Goal: Information Seeking & Learning: Check status

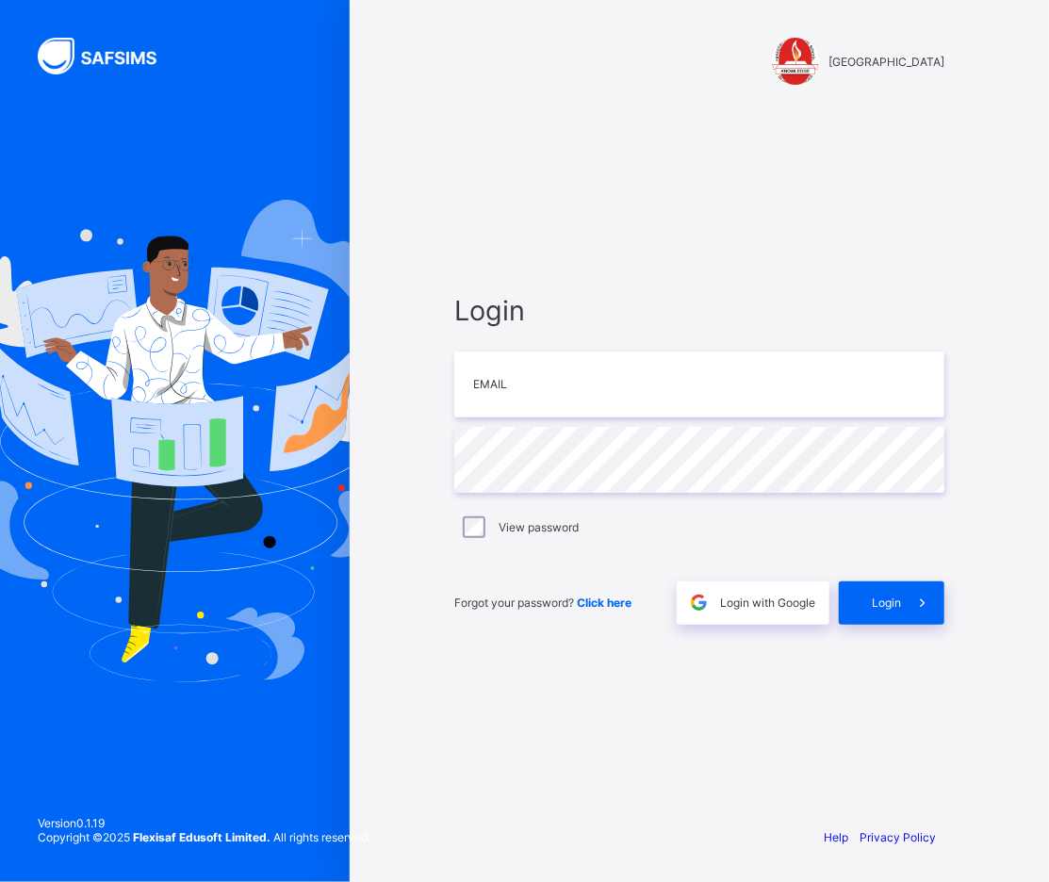
click at [585, 180] on div "Login Email Password View password Forgot your password? Click here Login with …" at bounding box center [699, 459] width 528 height 705
click at [540, 399] on input "email" at bounding box center [699, 385] width 490 height 66
type input "**********"
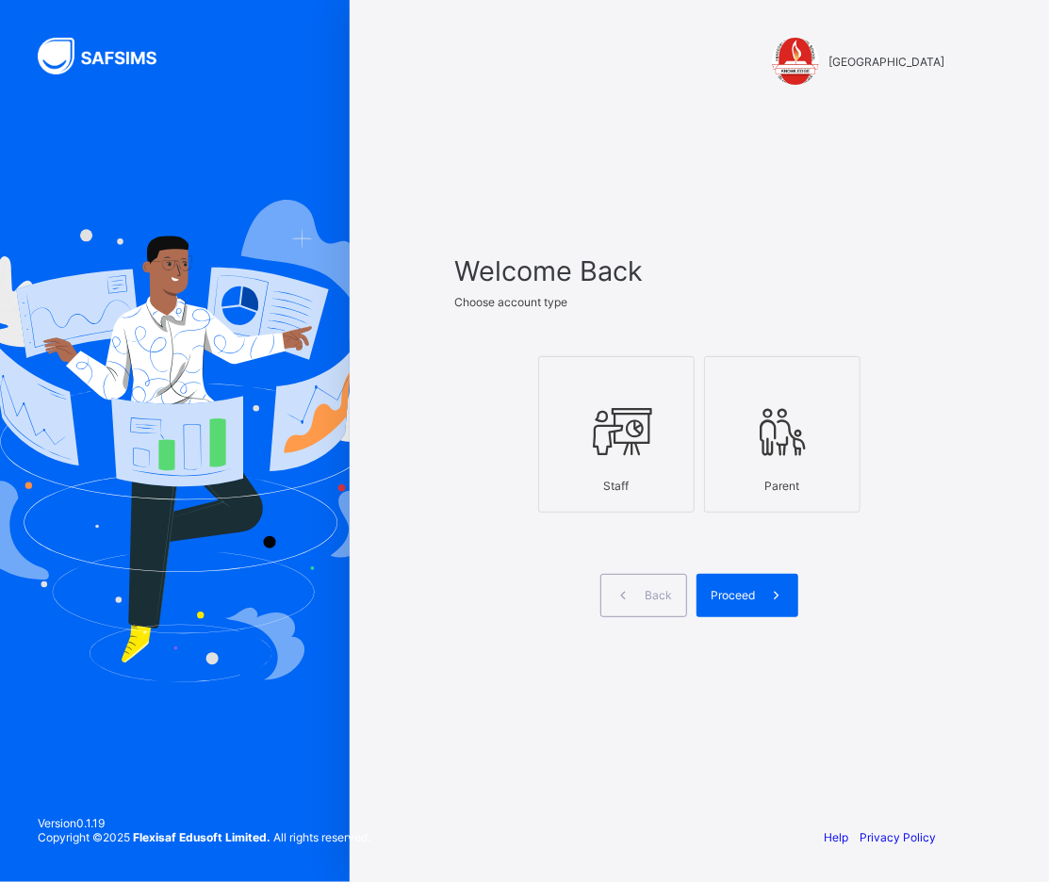
click at [629, 456] on icon at bounding box center [616, 431] width 66 height 57
click at [758, 588] on span at bounding box center [776, 595] width 43 height 43
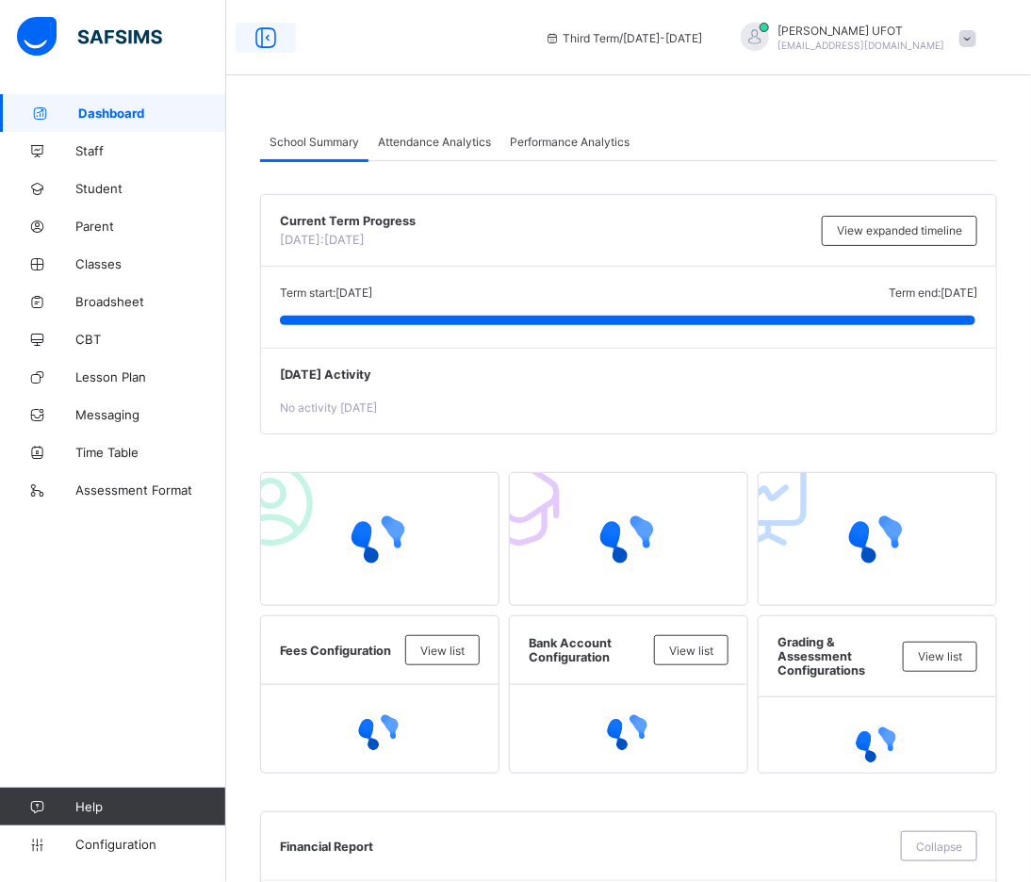
drag, startPoint x: 133, startPoint y: 303, endPoint x: 255, endPoint y: 24, distance: 304.7
click at [133, 299] on span "Broadsheet" at bounding box center [150, 301] width 151 height 15
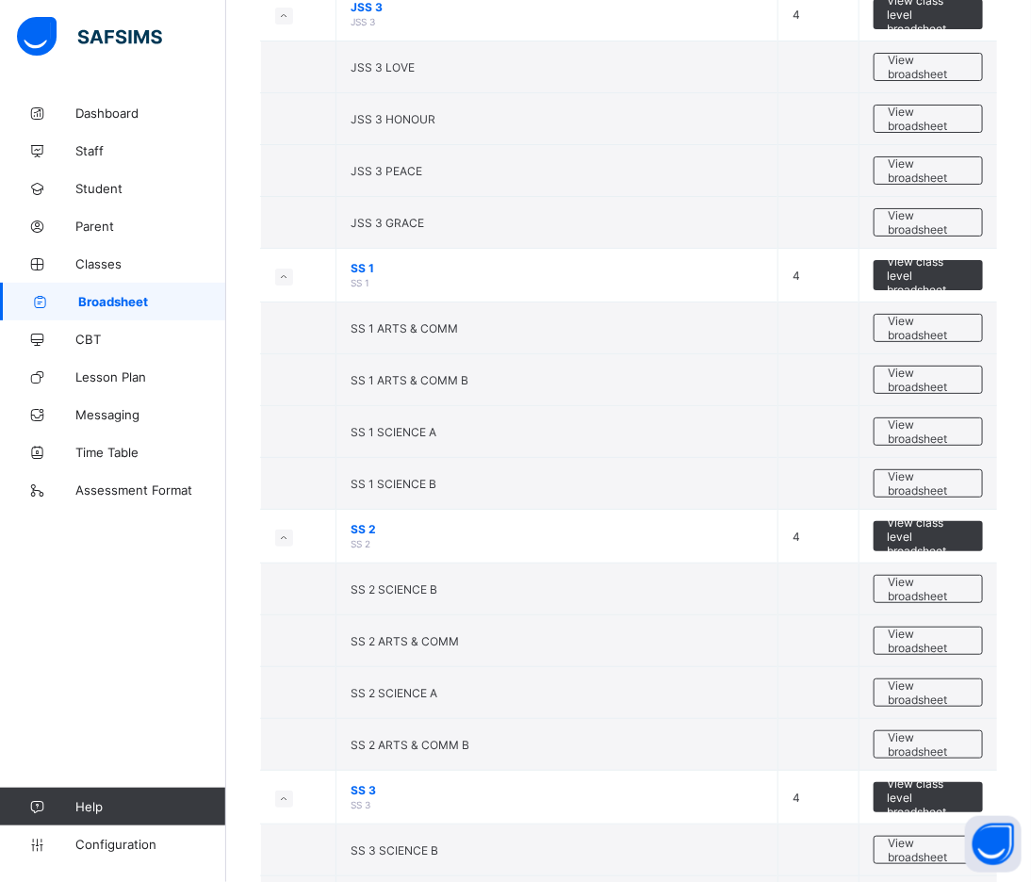
scroll to position [2489, 0]
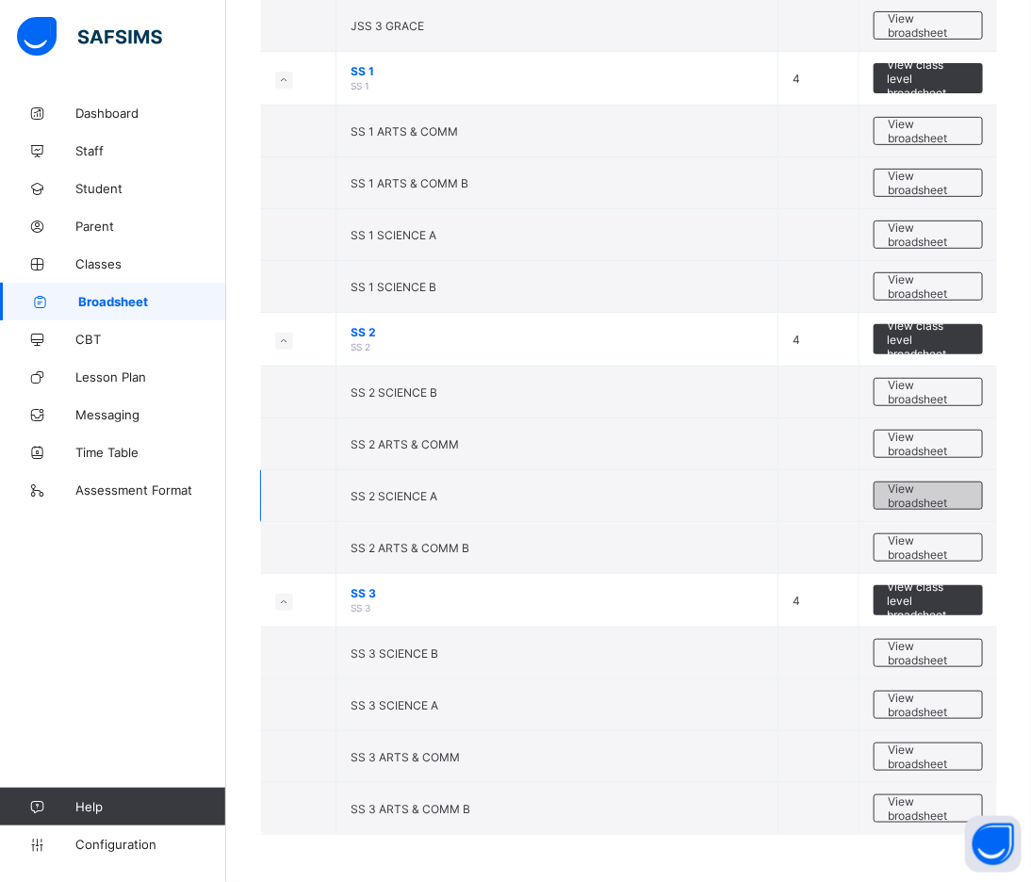
click at [956, 494] on span "View broadsheet" at bounding box center [928, 496] width 79 height 28
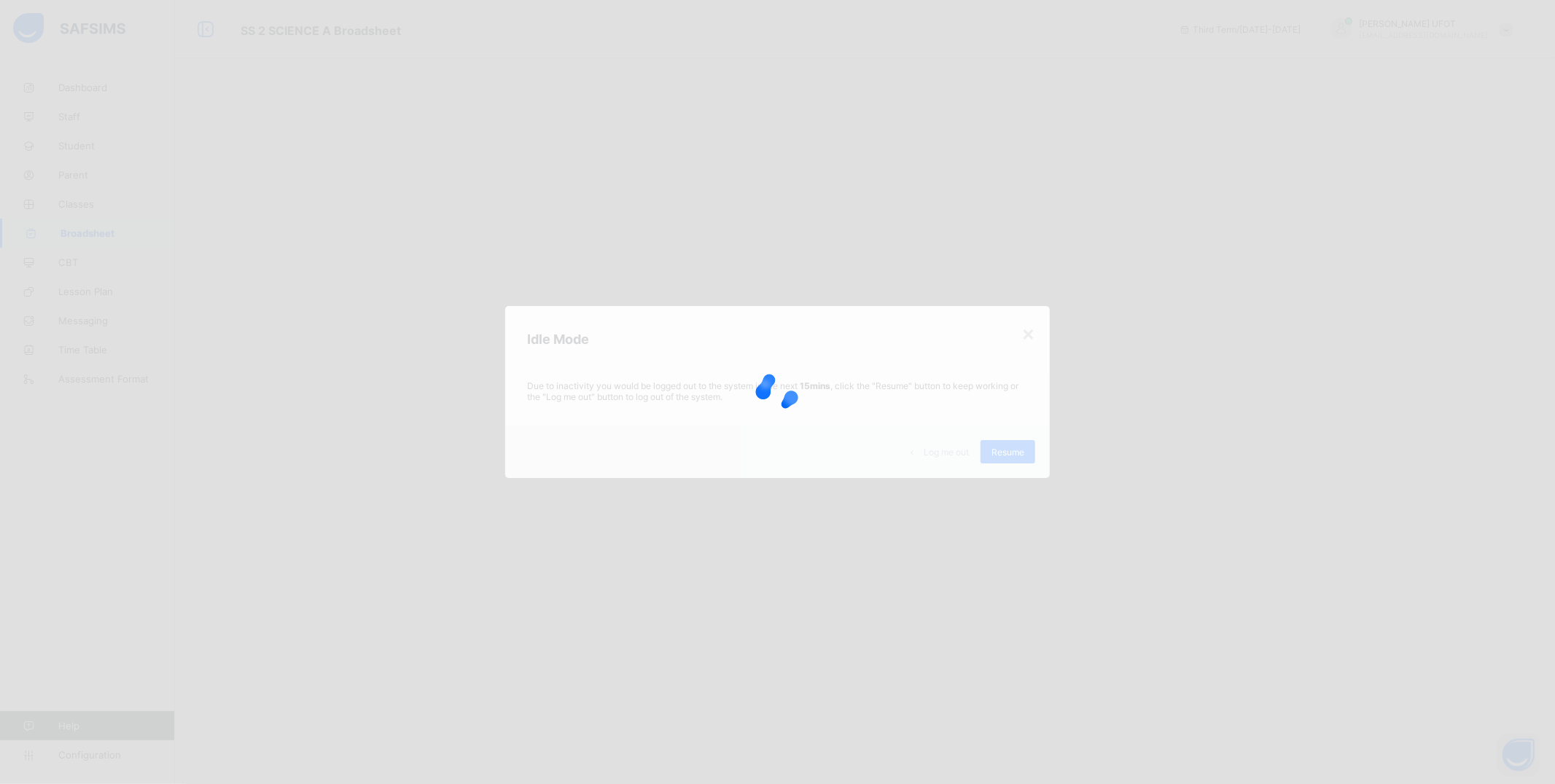
drag, startPoint x: 861, startPoint y: 410, endPoint x: 957, endPoint y: 435, distance: 99.2
click at [810, 411] on div at bounding box center [777, 392] width 1555 height 784
click at [810, 453] on div at bounding box center [777, 392] width 1555 height 784
drag, startPoint x: 975, startPoint y: 450, endPoint x: 667, endPoint y: 273, distance: 355.2
click at [810, 373] on div at bounding box center [777, 392] width 1555 height 784
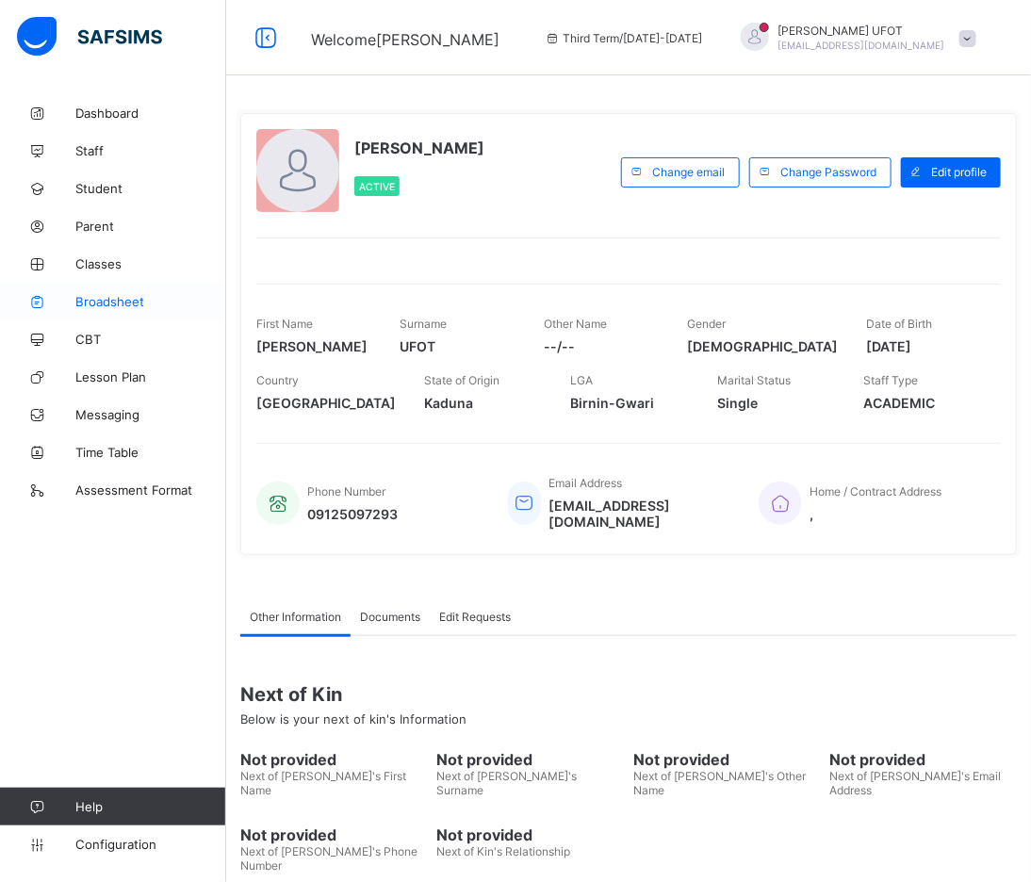
click at [118, 298] on span "Broadsheet" at bounding box center [150, 301] width 151 height 15
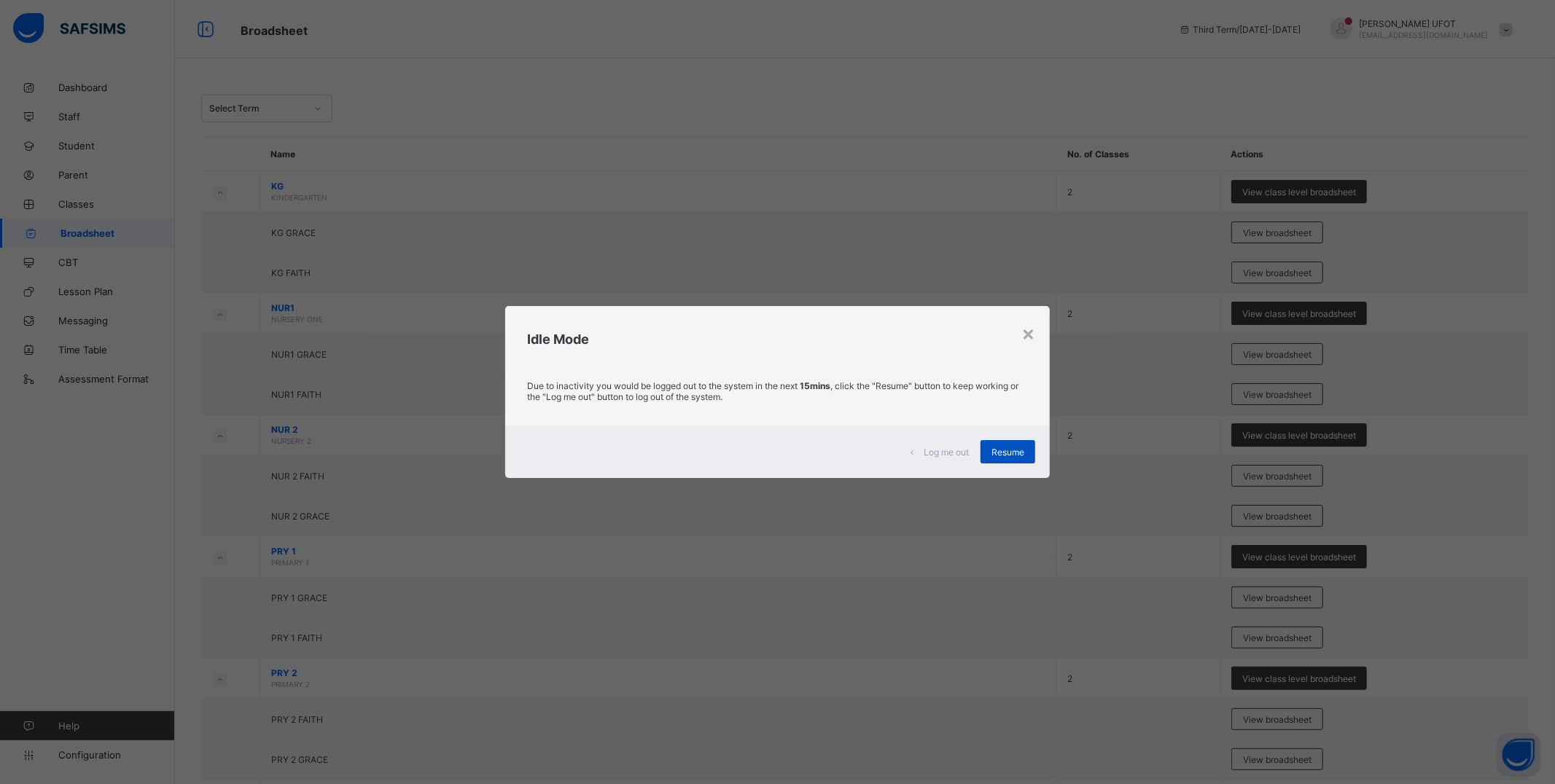
click at [810, 448] on span "Resume" at bounding box center [1008, 452] width 32 height 11
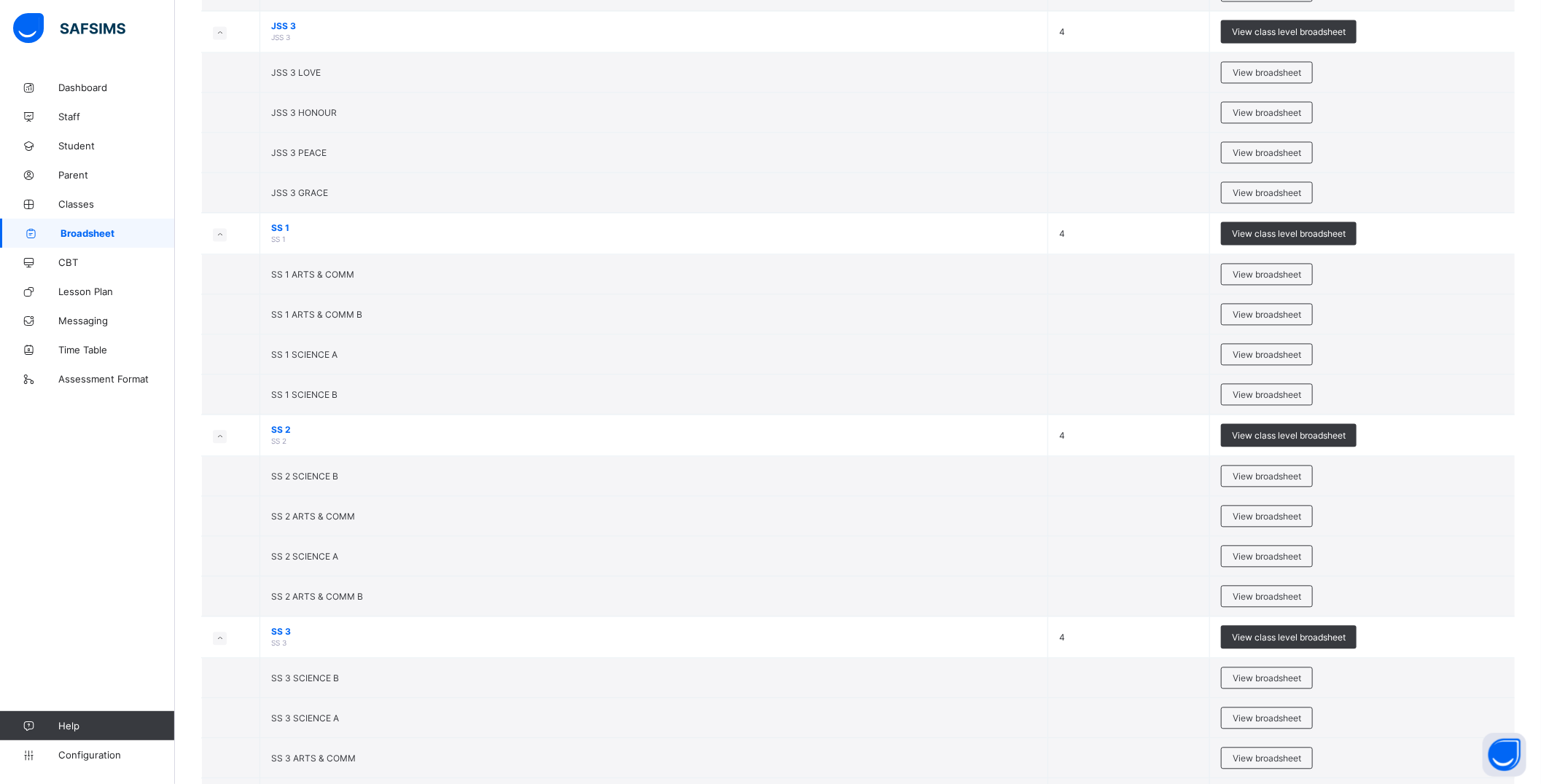
scroll to position [1781, 0]
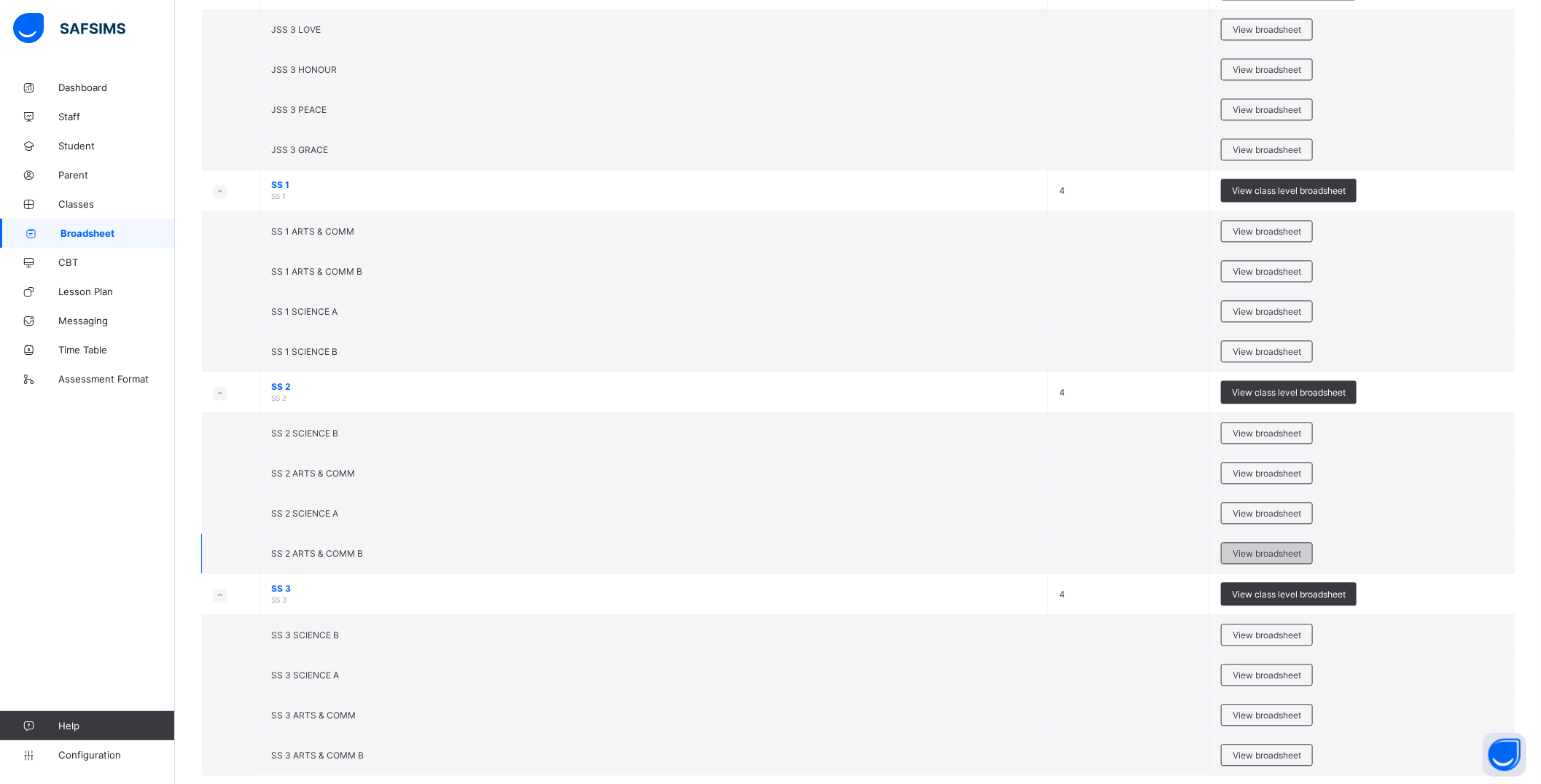
click at [810, 559] on span "View broadsheet" at bounding box center [1267, 554] width 69 height 11
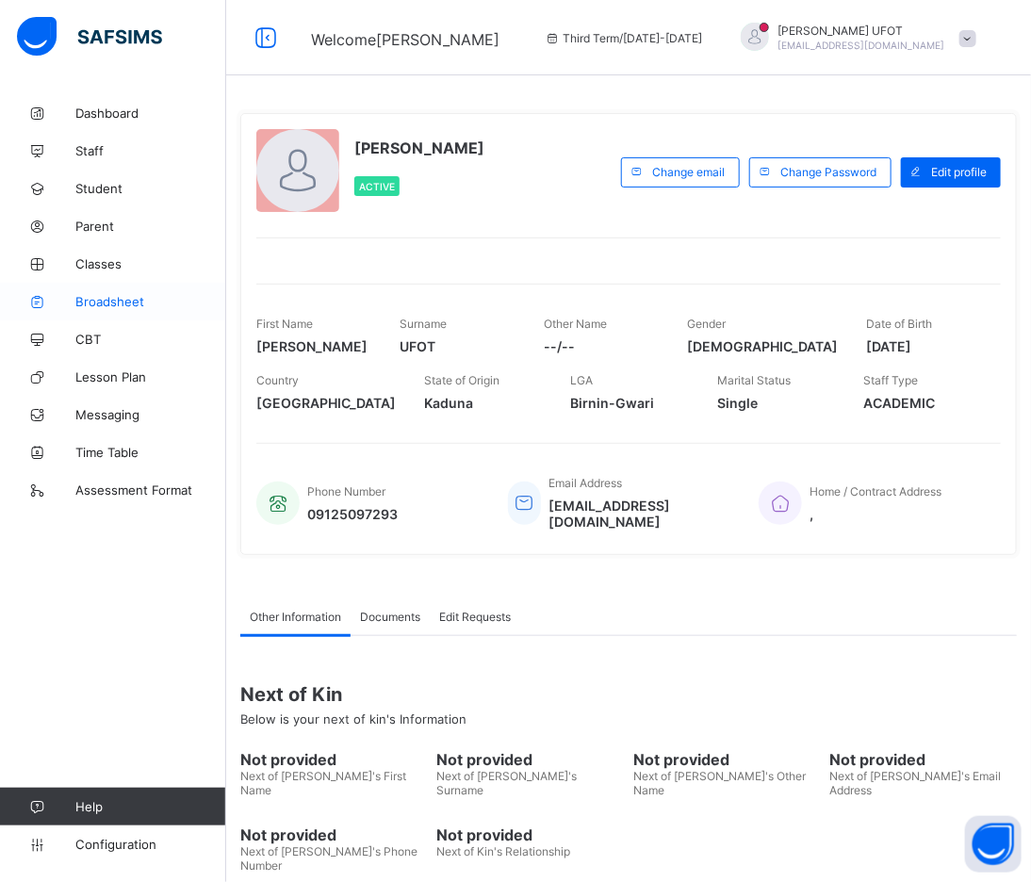
click at [138, 295] on span "Broadsheet" at bounding box center [150, 301] width 151 height 15
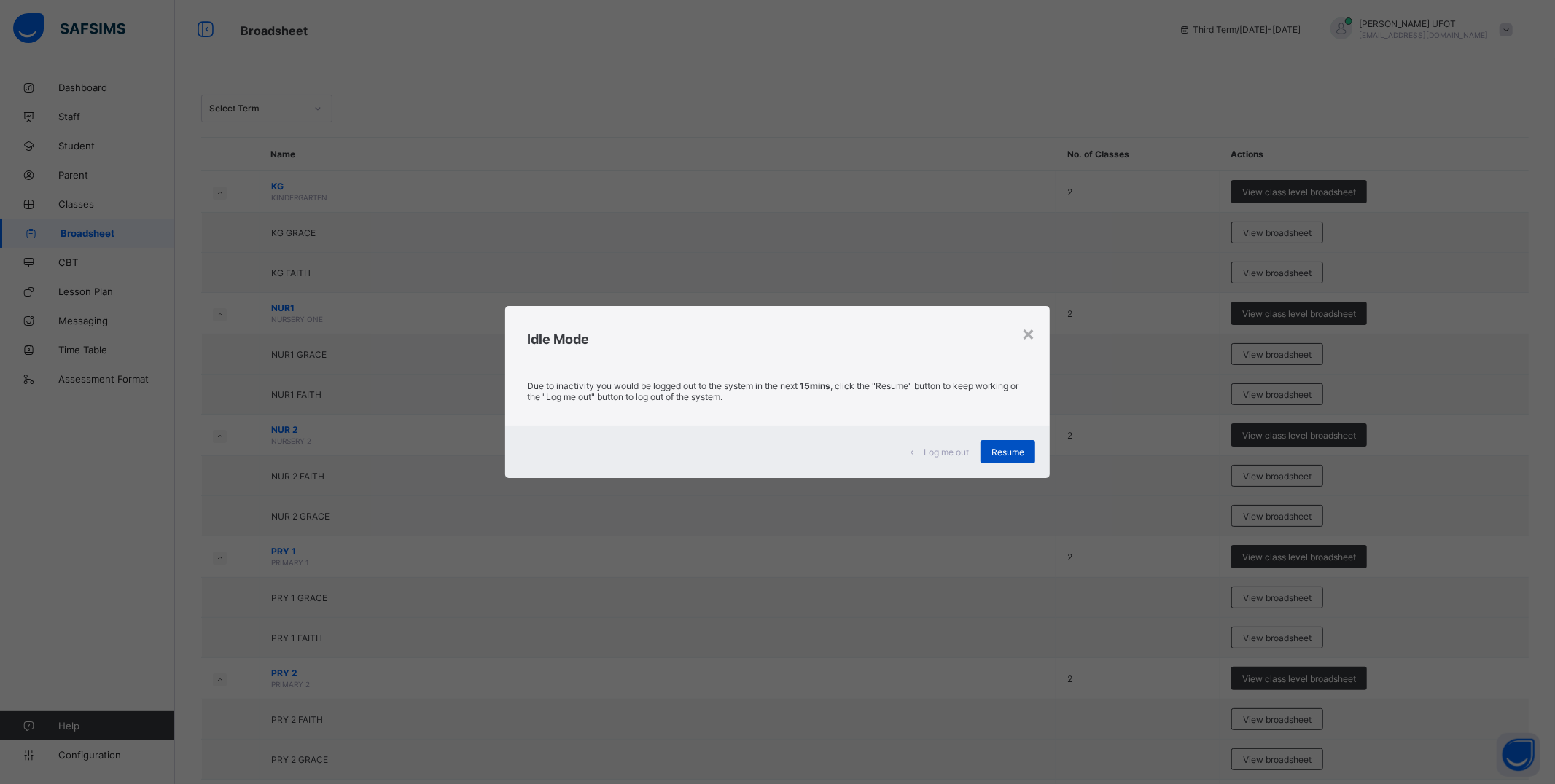
click at [810, 457] on span "Resume" at bounding box center [1008, 452] width 32 height 11
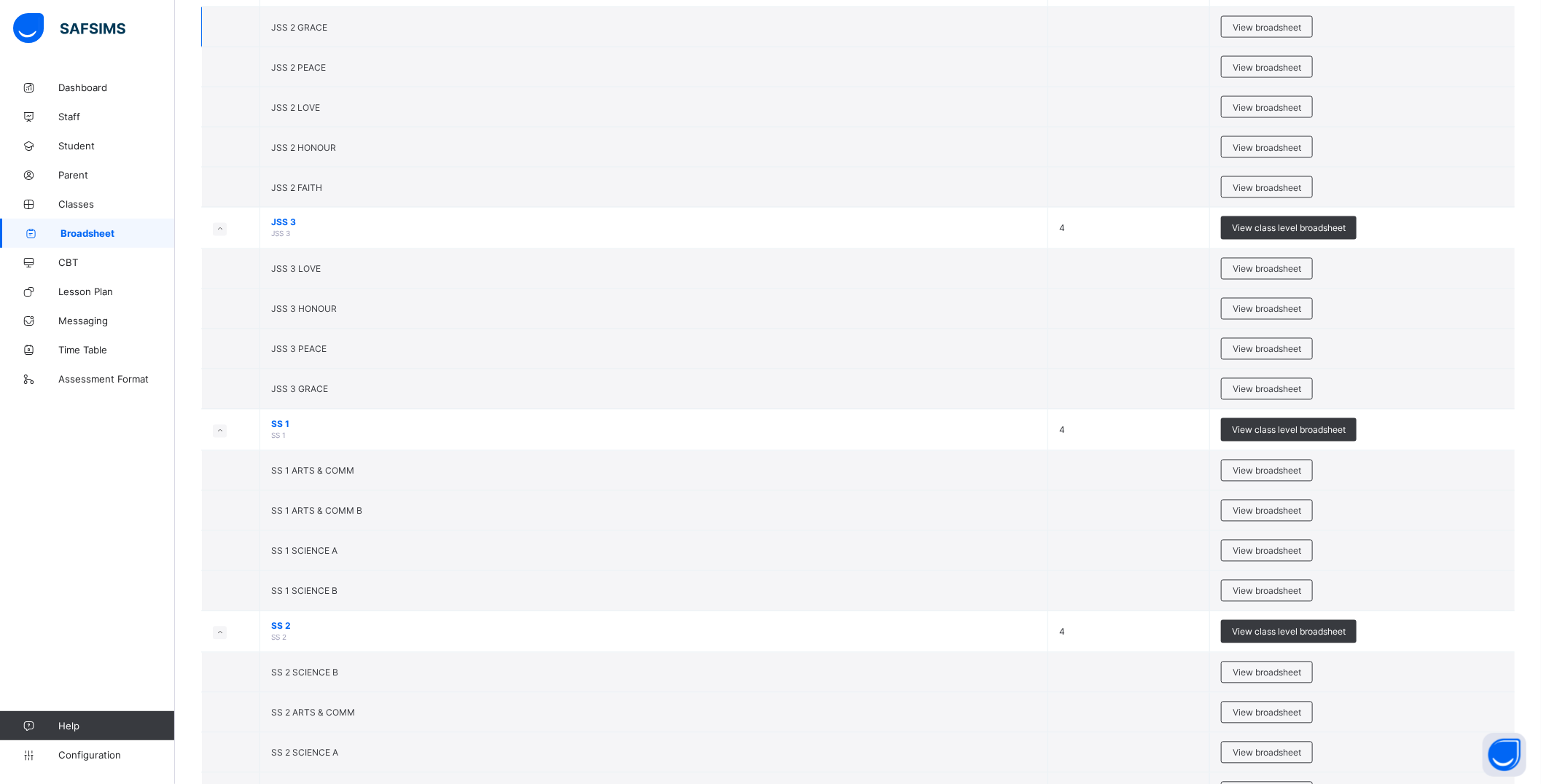
scroll to position [1700, 0]
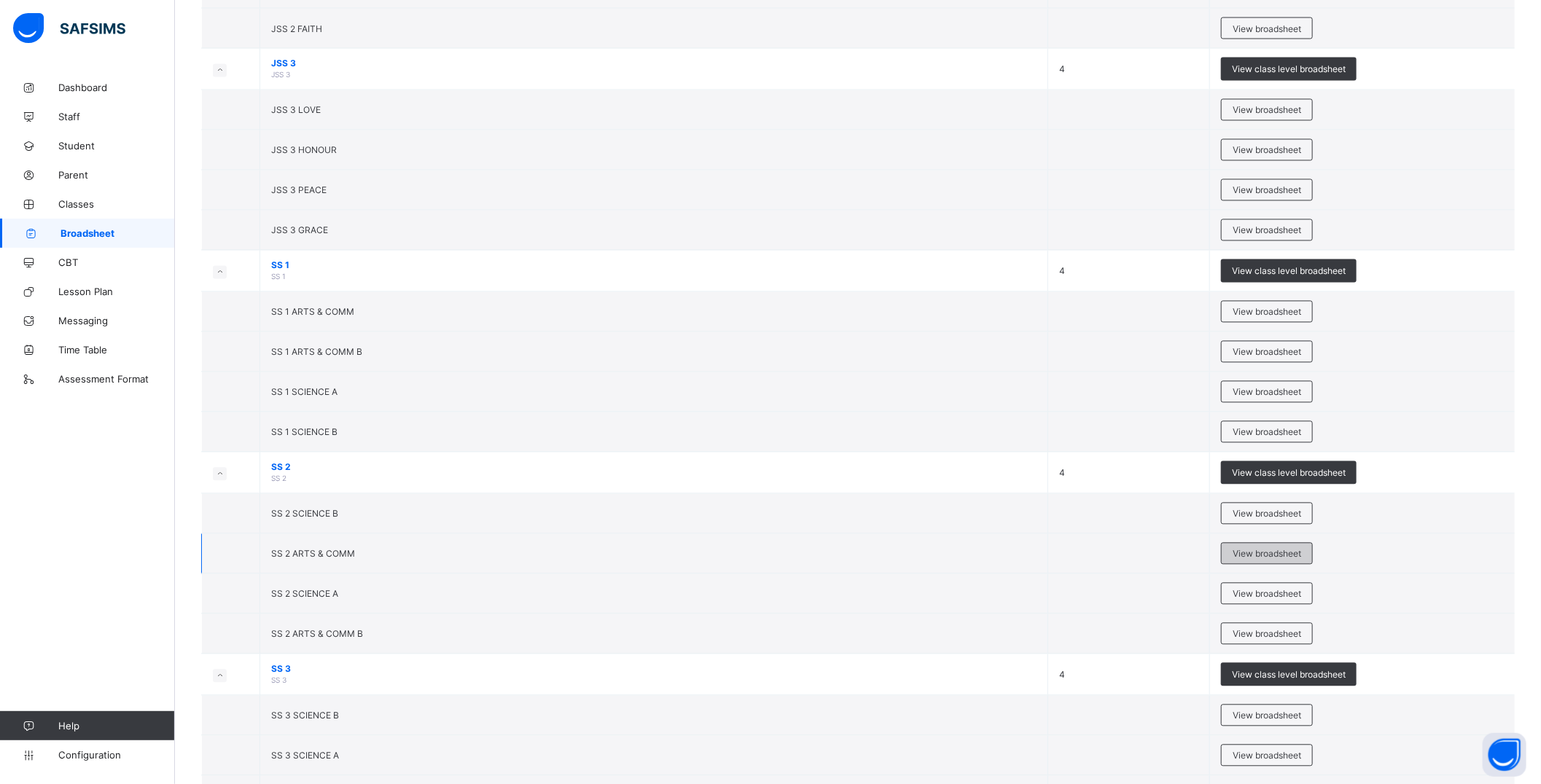
click at [810, 554] on span "View broadsheet" at bounding box center [1267, 554] width 69 height 11
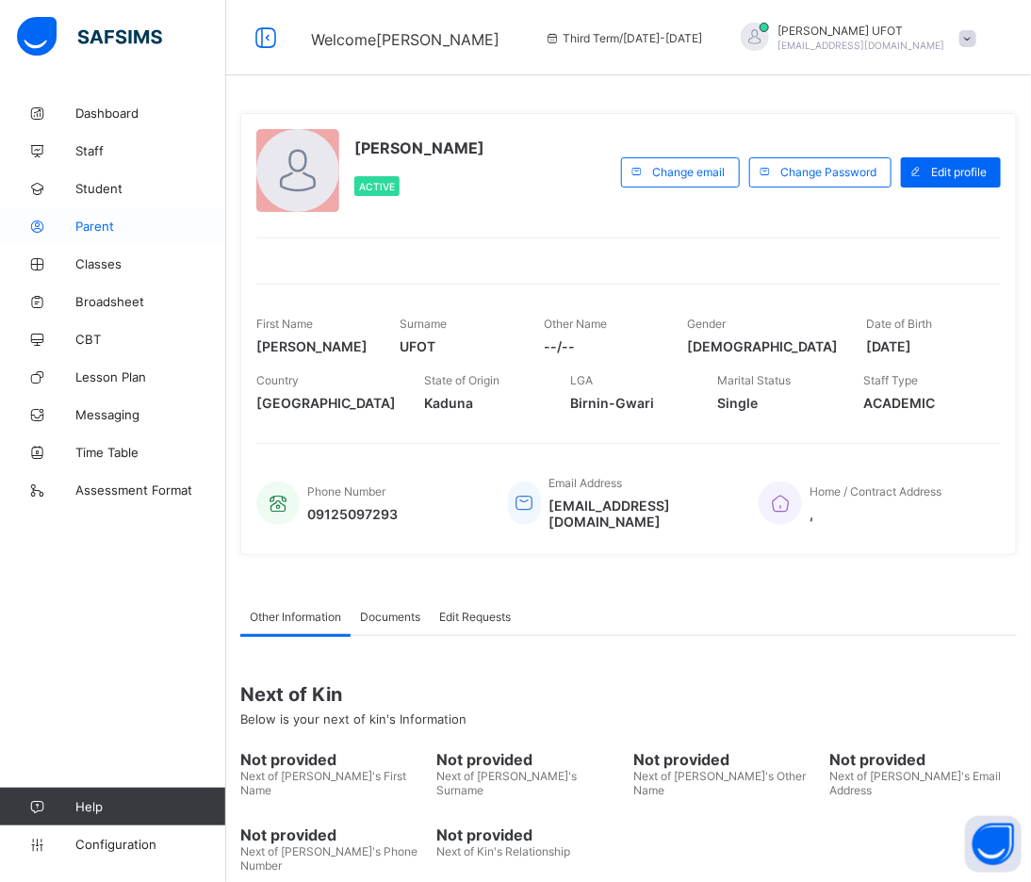
drag, startPoint x: 127, startPoint y: 297, endPoint x: 143, endPoint y: 214, distance: 84.5
click at [126, 298] on span "Broadsheet" at bounding box center [150, 301] width 151 height 15
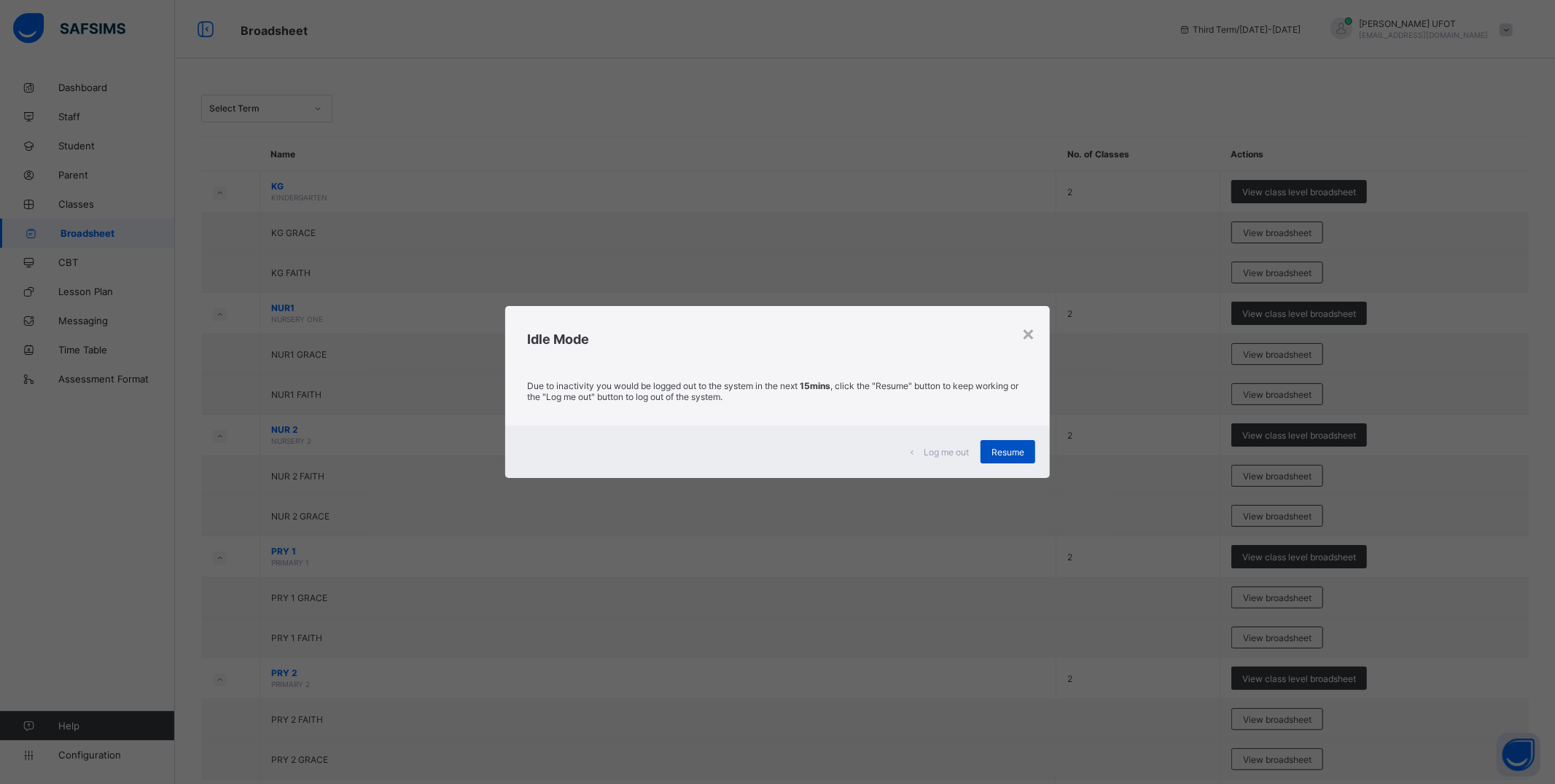
click at [810, 454] on span "Resume" at bounding box center [1008, 452] width 32 height 11
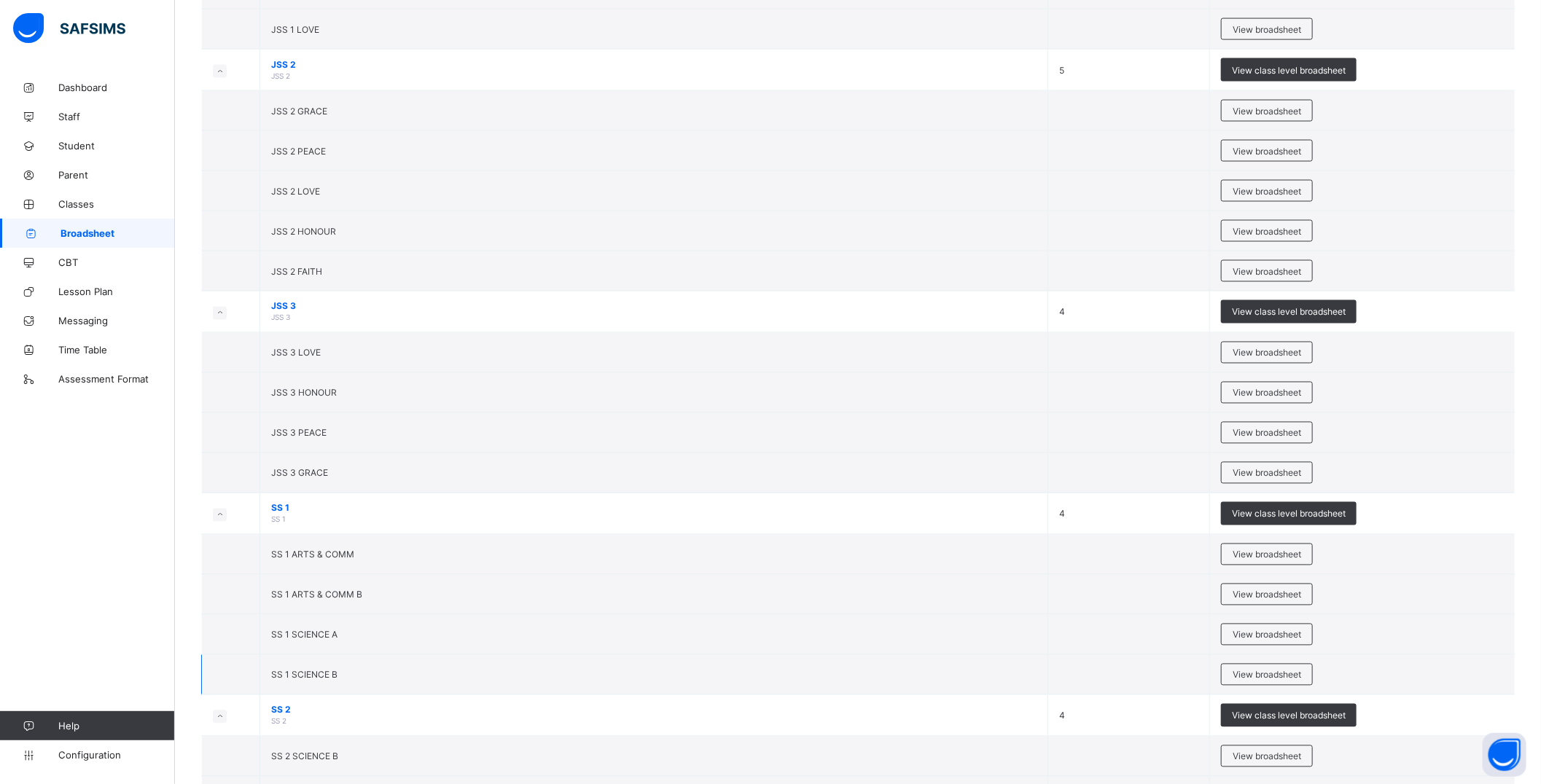
scroll to position [1619, 0]
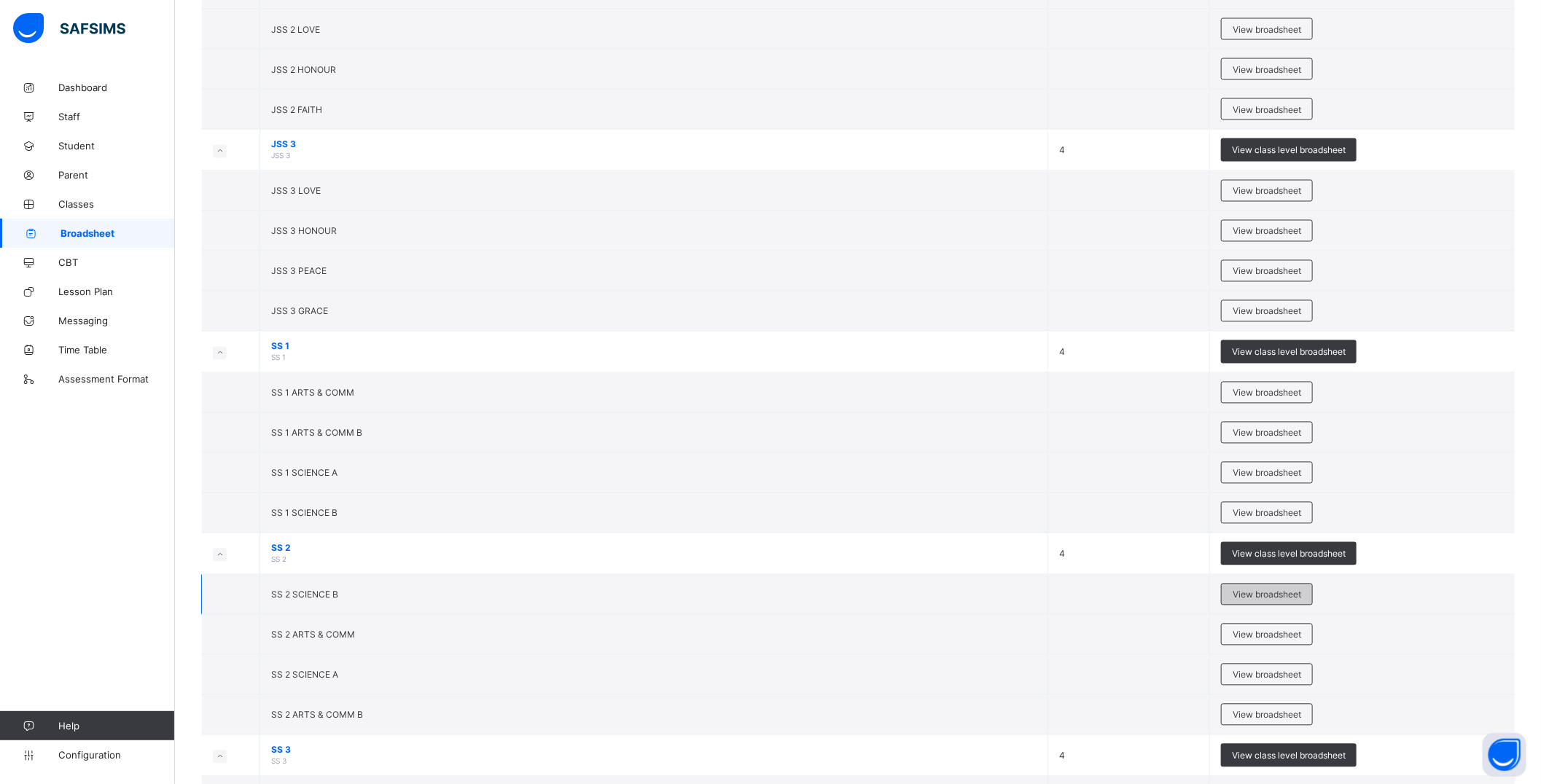
click at [810, 599] on span "View broadsheet" at bounding box center [1267, 595] width 69 height 11
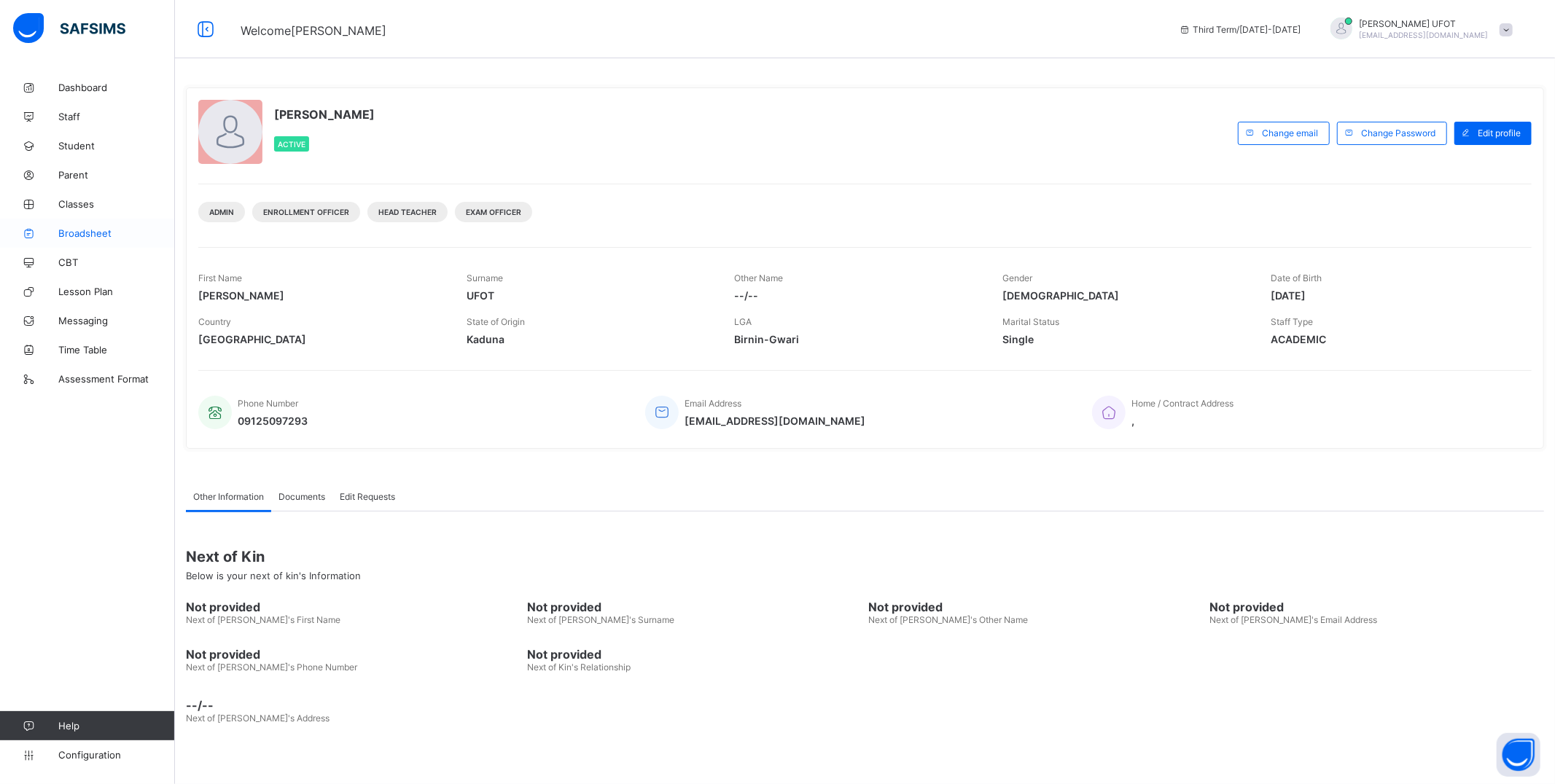
click at [73, 230] on span "Broadsheet" at bounding box center [116, 233] width 117 height 12
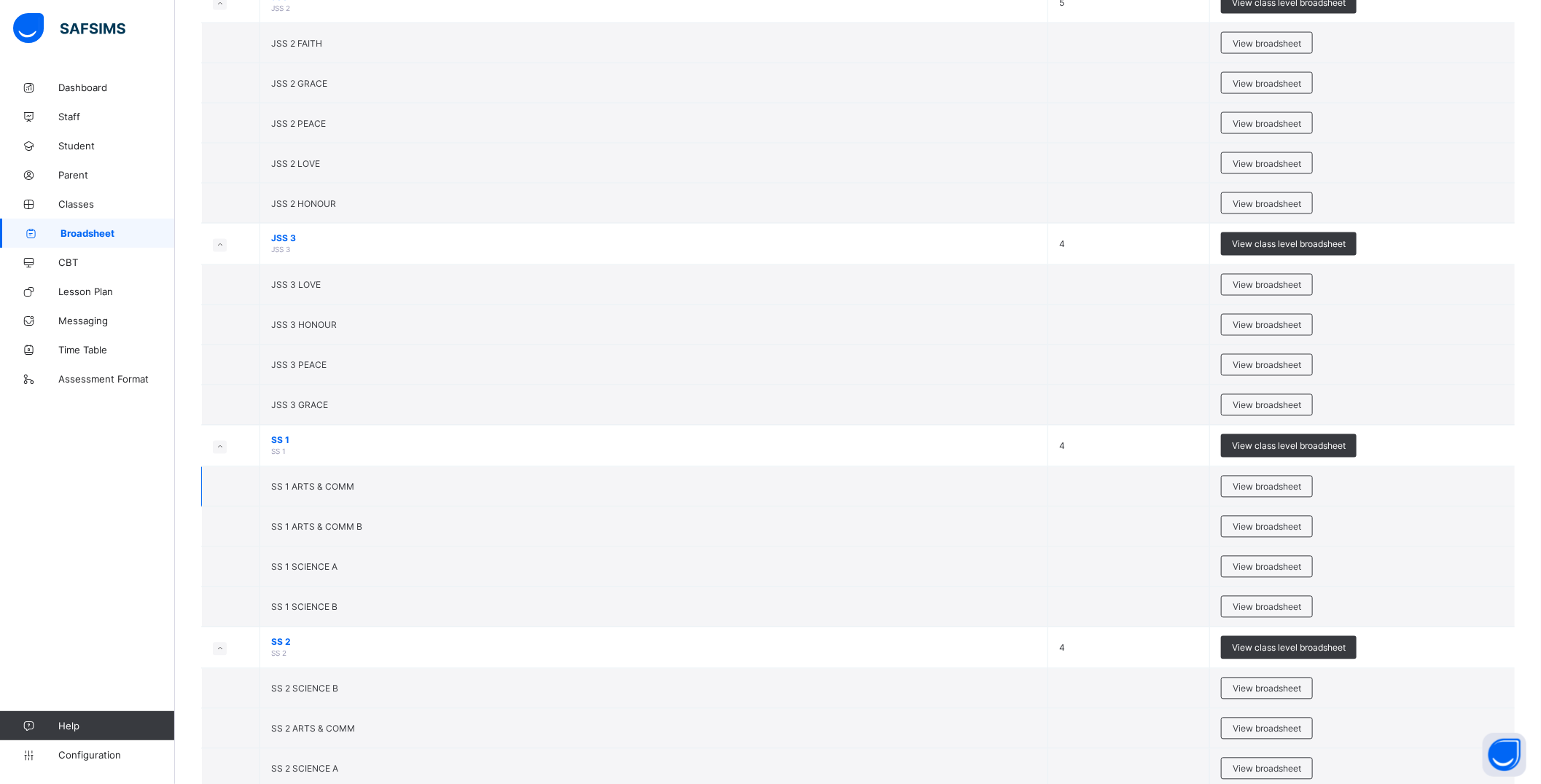
scroll to position [1619, 0]
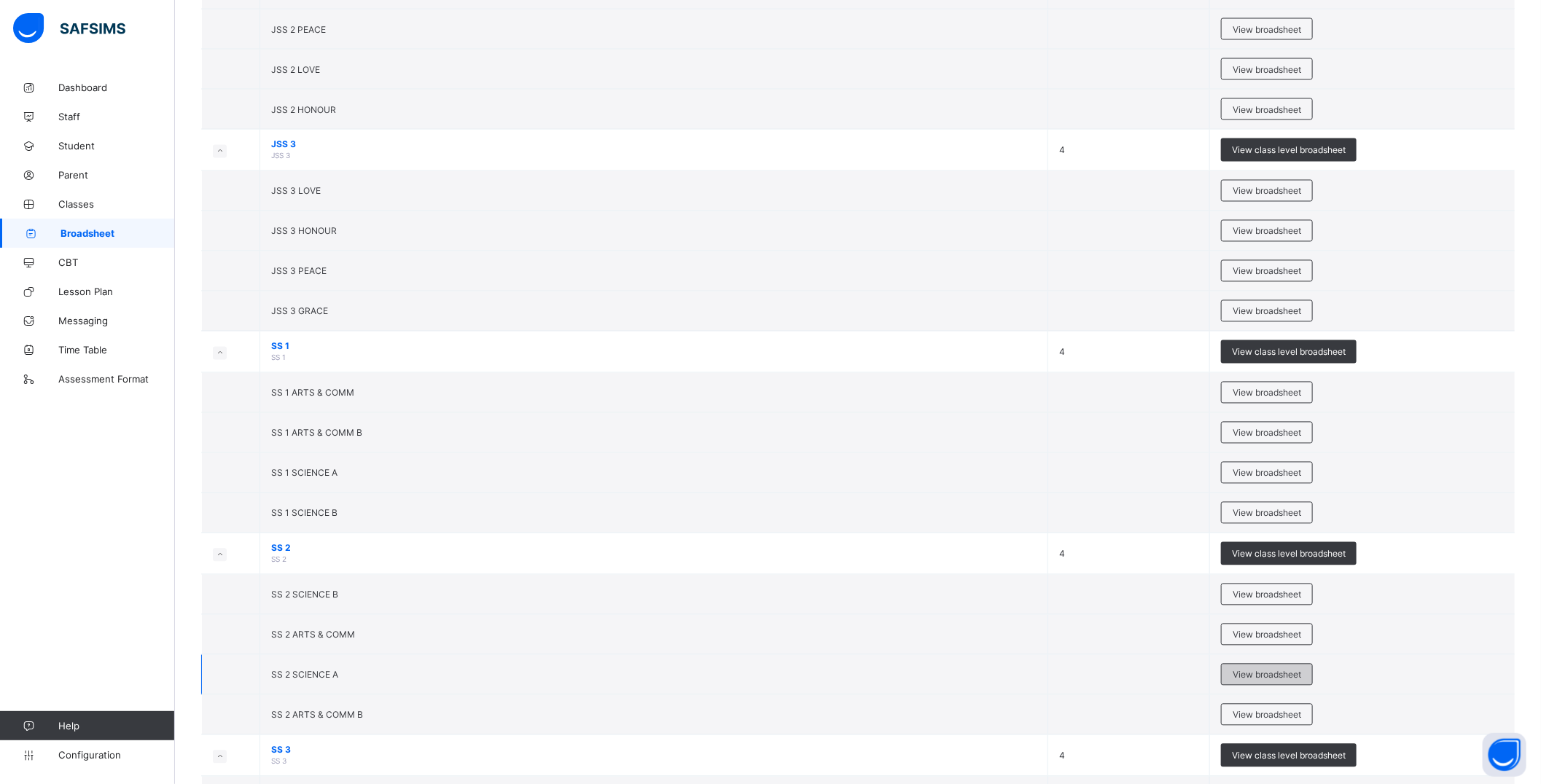
click at [1288, 674] on span "View broadsheet" at bounding box center [1267, 675] width 69 height 11
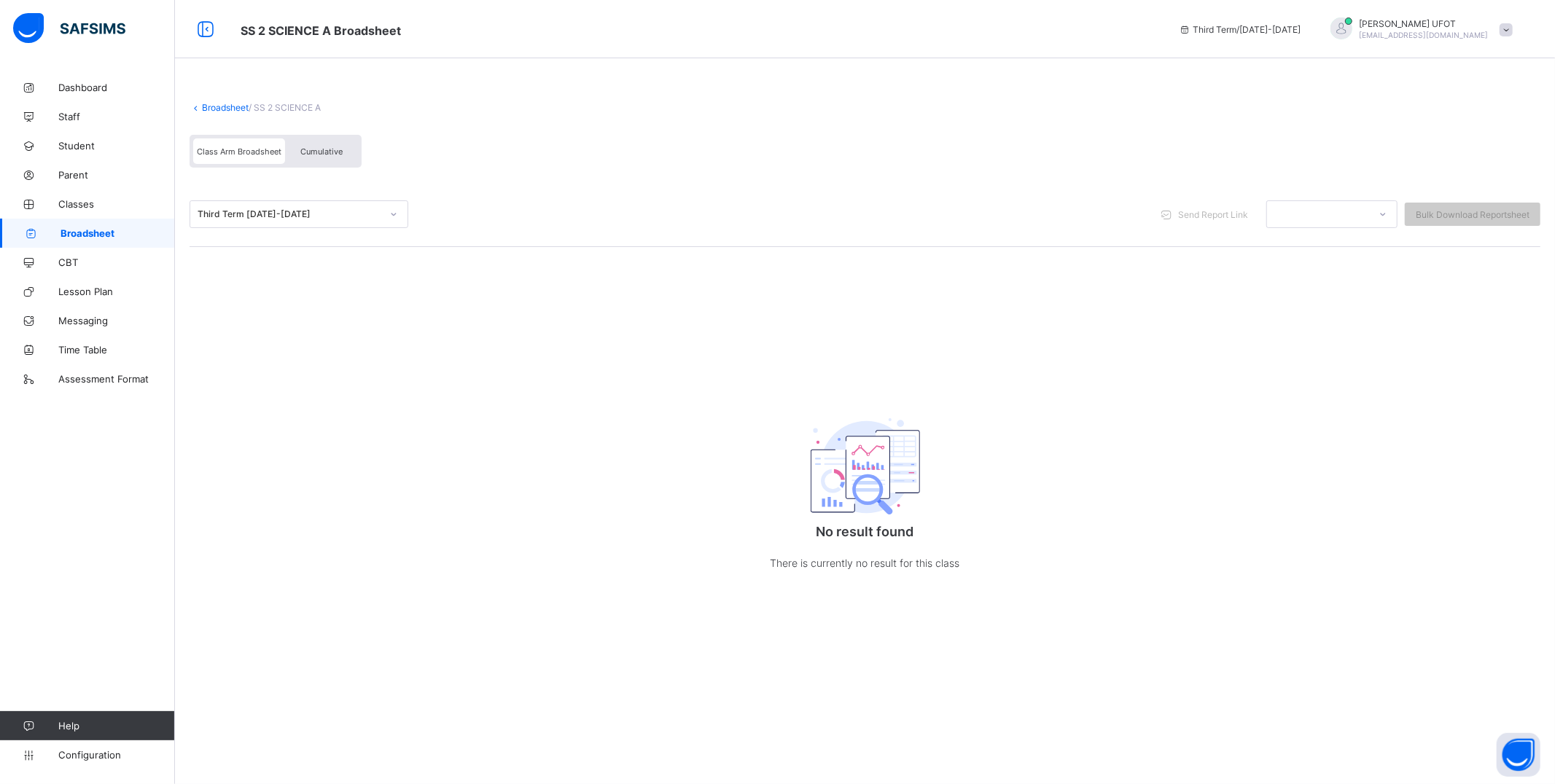
drag, startPoint x: 354, startPoint y: 380, endPoint x: 336, endPoint y: 125, distance: 255.6
click at [353, 377] on div "Broadsheet / SS 2 SCIENCE A Class Arm Broadsheet Cumulative Third Term 2024-202…" at bounding box center [864, 351] width 1379 height 557
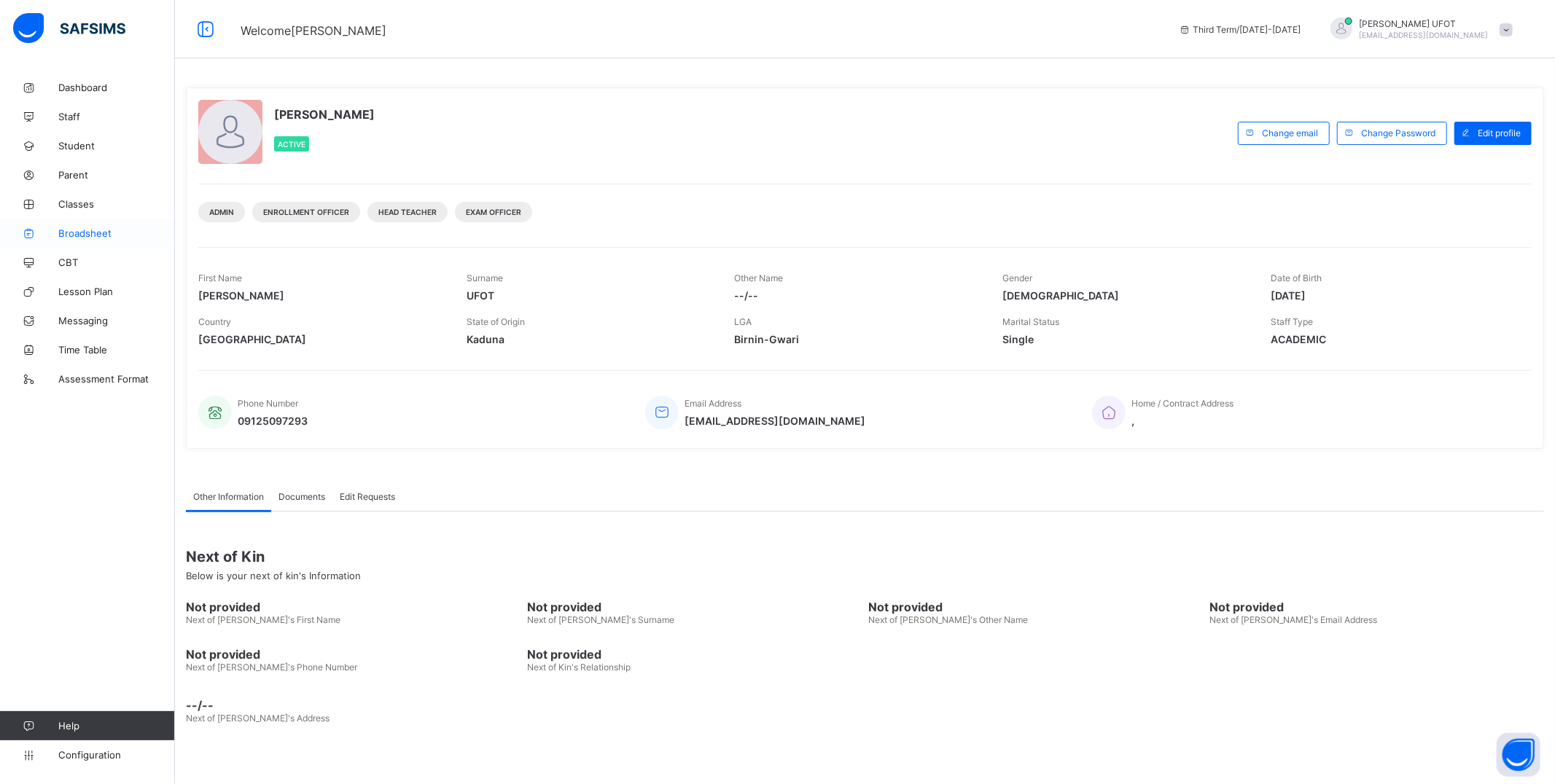
click at [96, 229] on span "Broadsheet" at bounding box center [116, 233] width 117 height 12
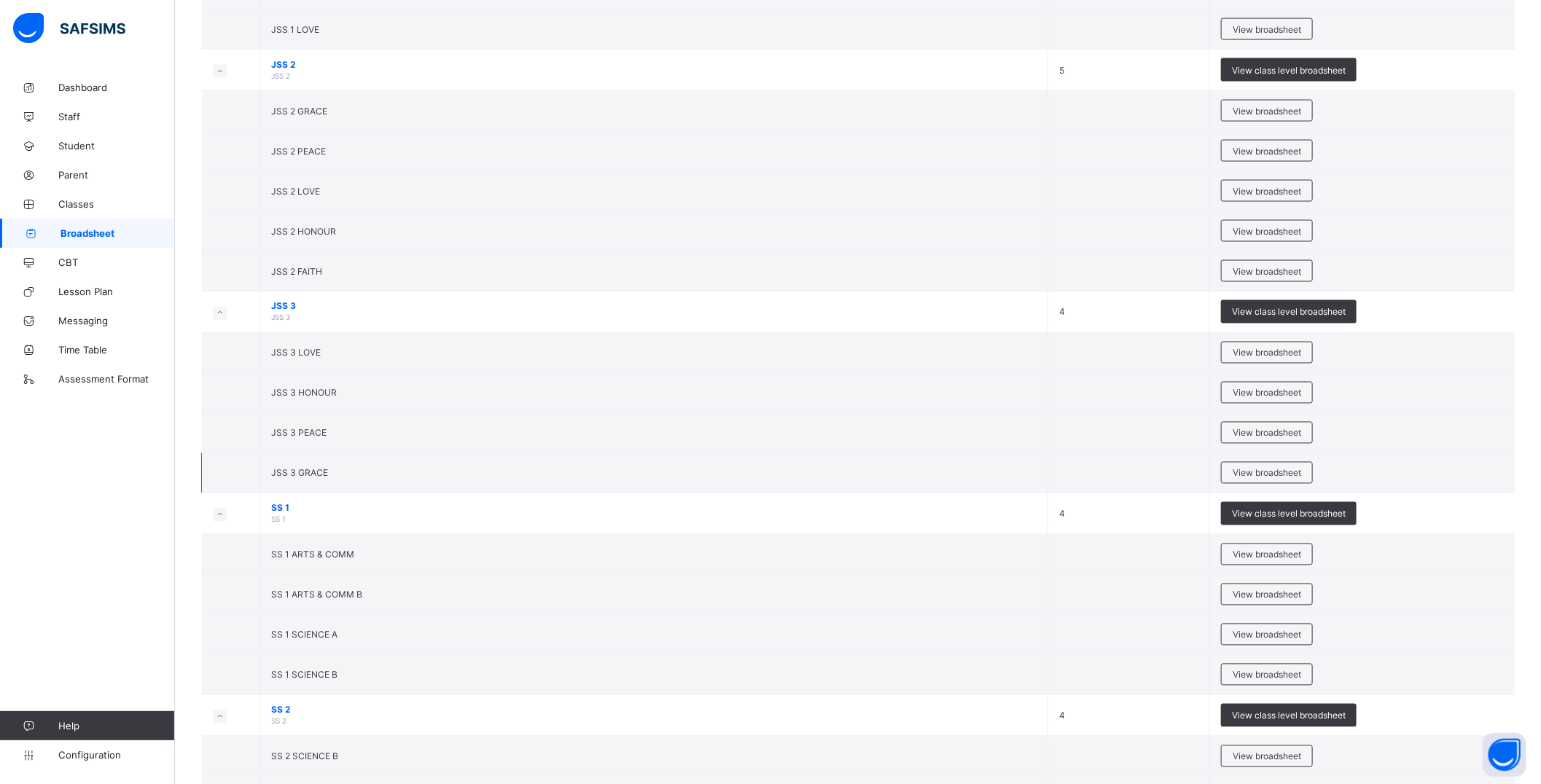
scroll to position [1700, 0]
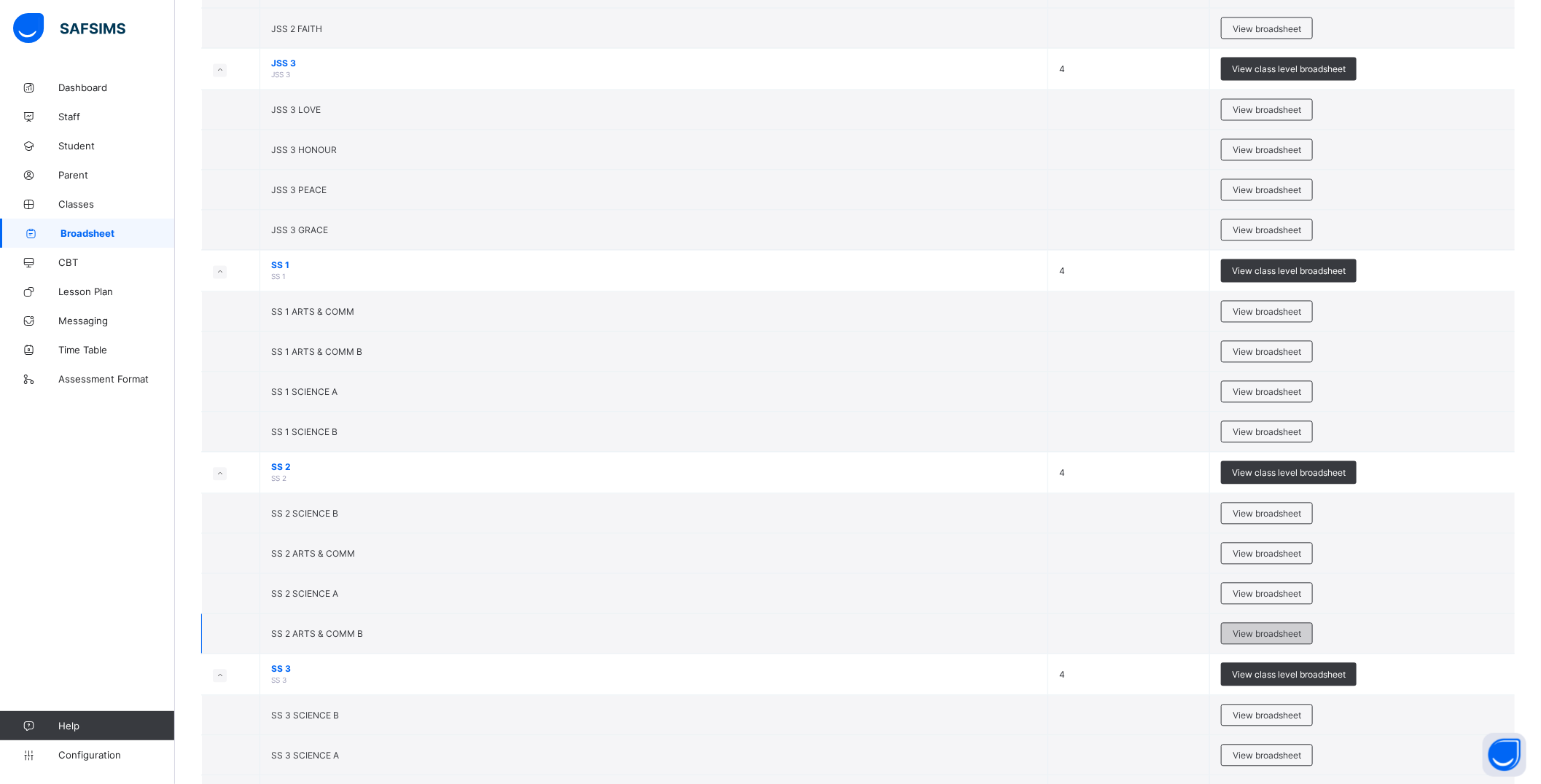
click at [1284, 632] on span "View broadsheet" at bounding box center [1267, 634] width 69 height 11
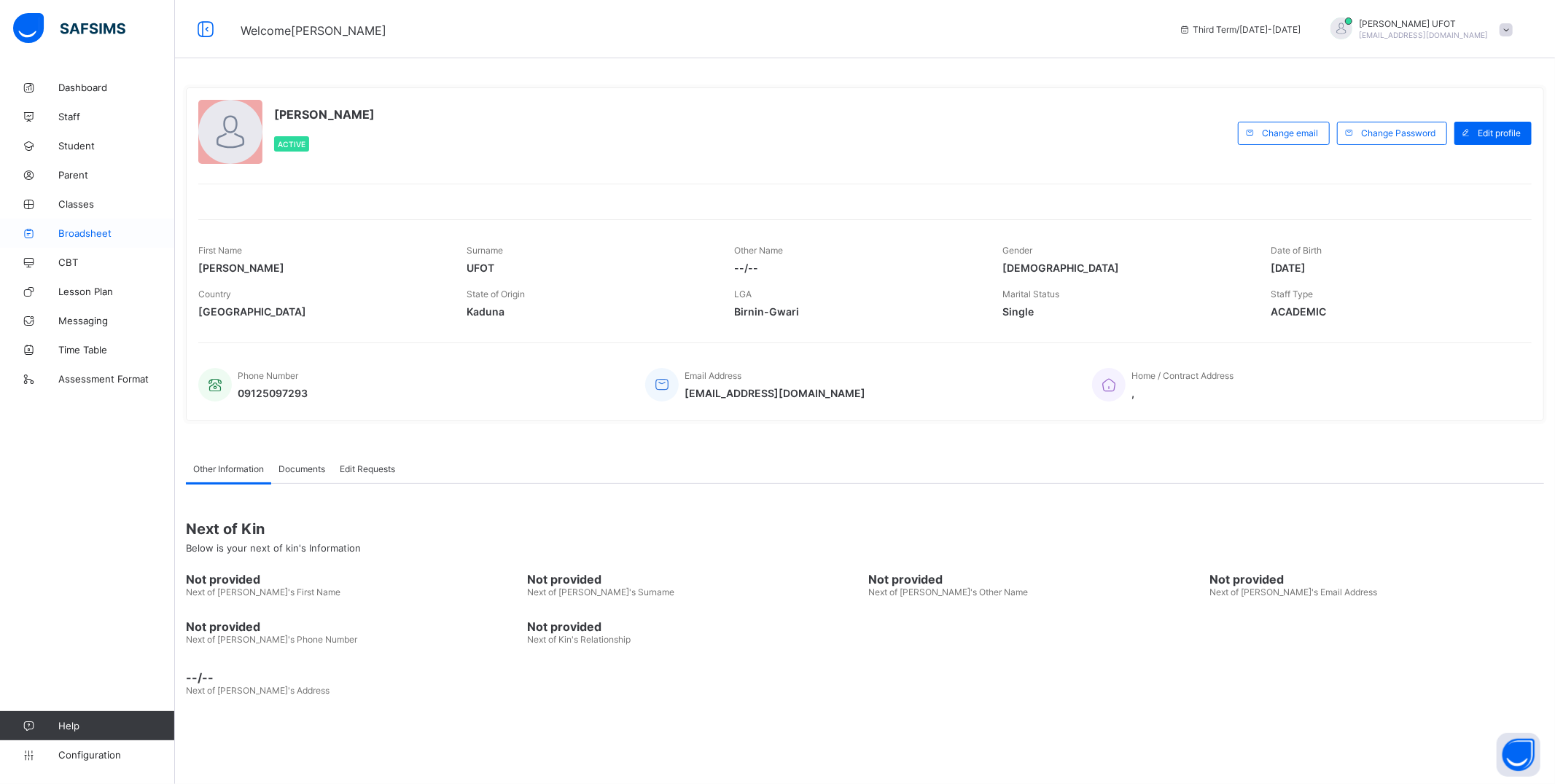
click at [67, 234] on span "Broadsheet" at bounding box center [116, 233] width 117 height 12
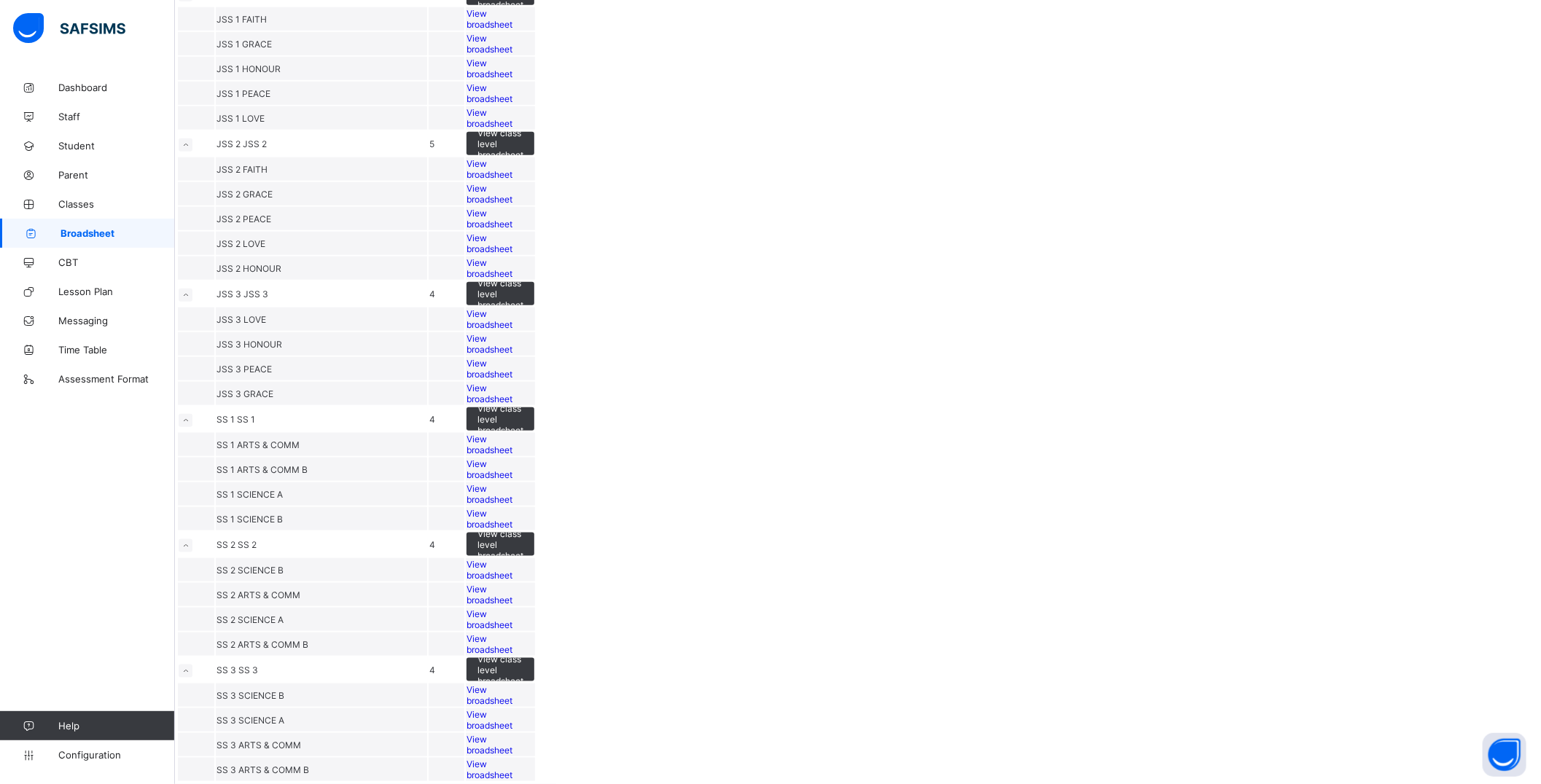
scroll to position [1700, 0]
click at [534, 584] on div "View broadsheet" at bounding box center [500, 595] width 68 height 22
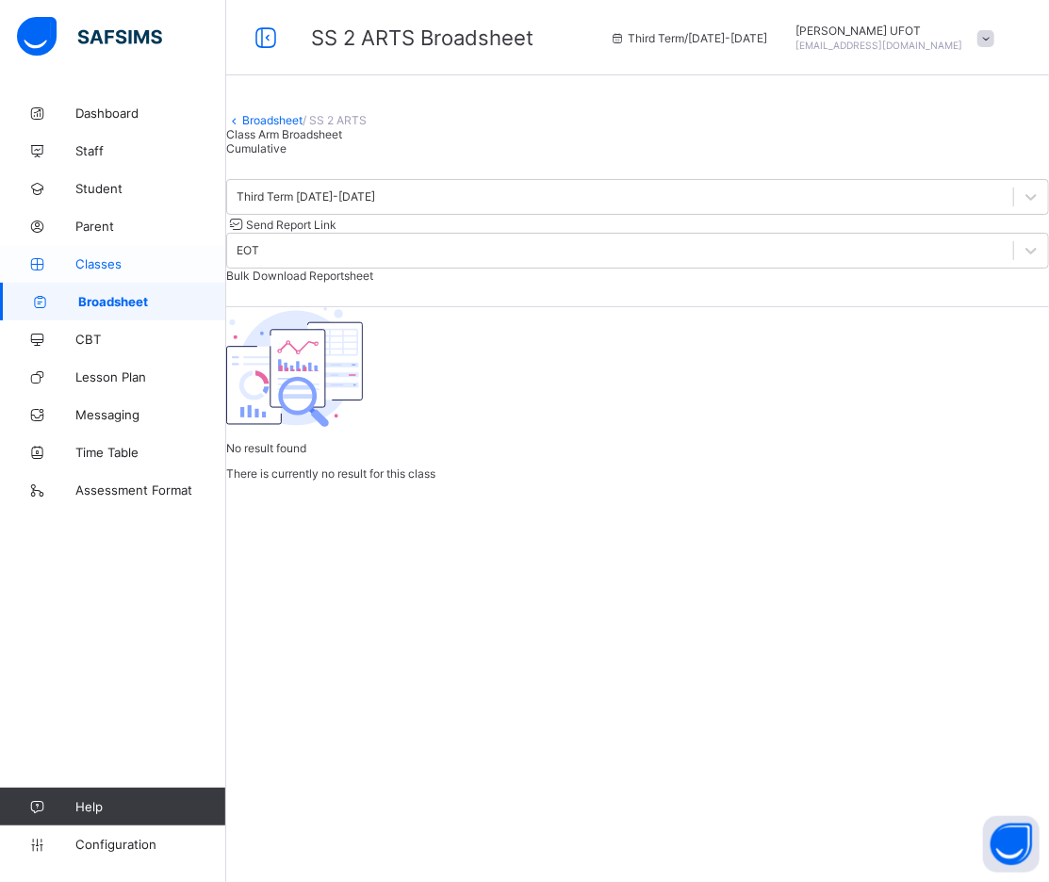
click at [109, 265] on span "Classes" at bounding box center [150, 263] width 151 height 15
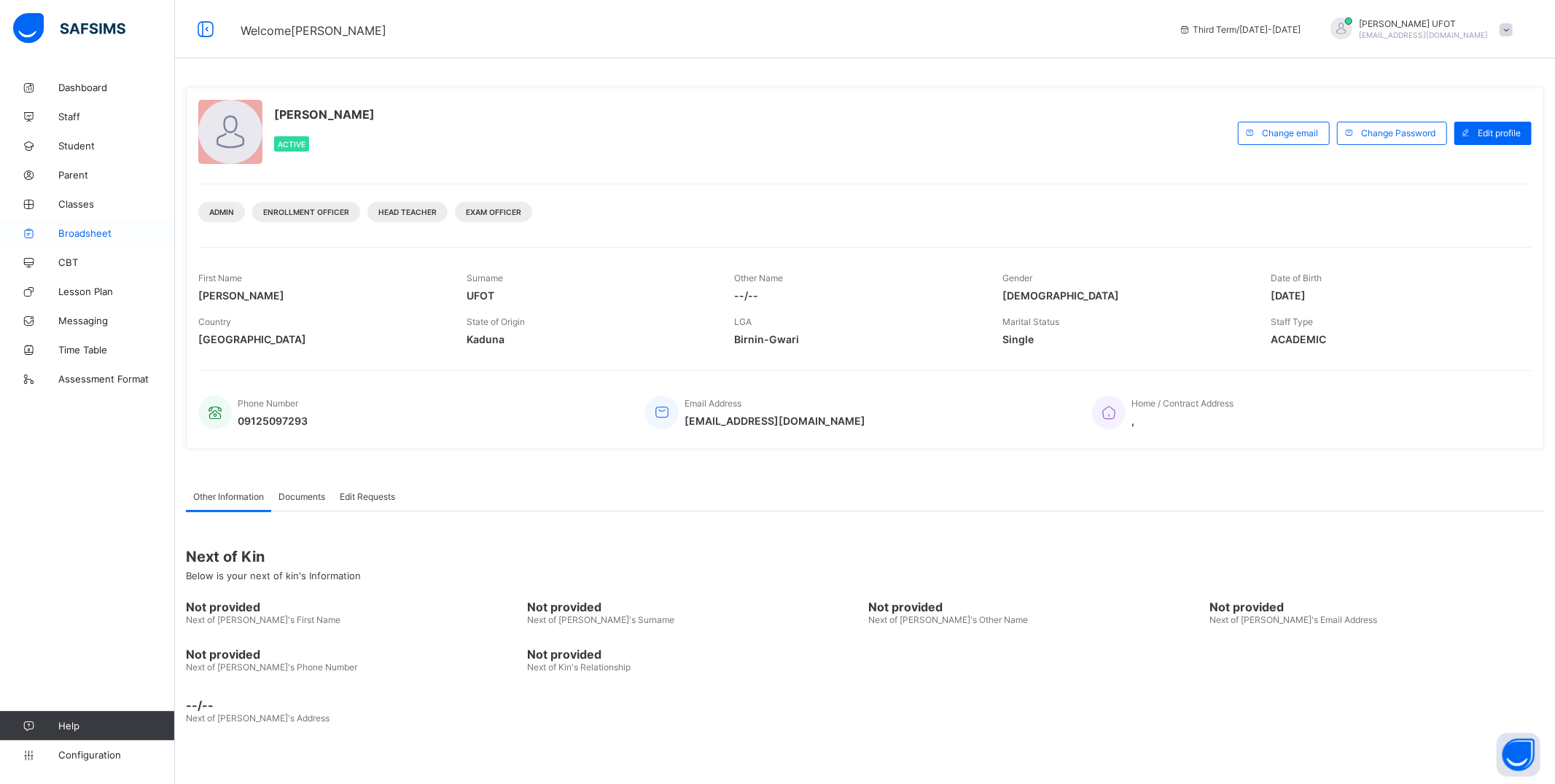
click at [105, 237] on span "Broadsheet" at bounding box center [116, 233] width 117 height 12
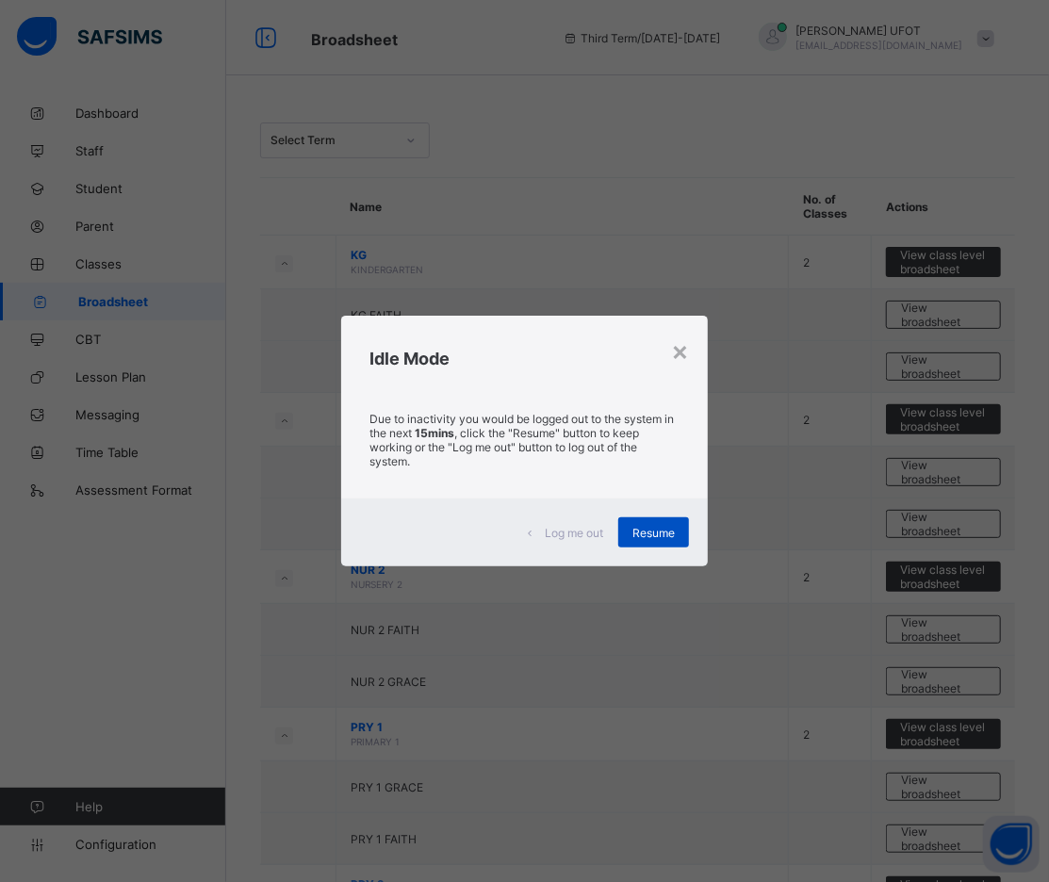
click at [652, 537] on span "Resume" at bounding box center [653, 533] width 42 height 14
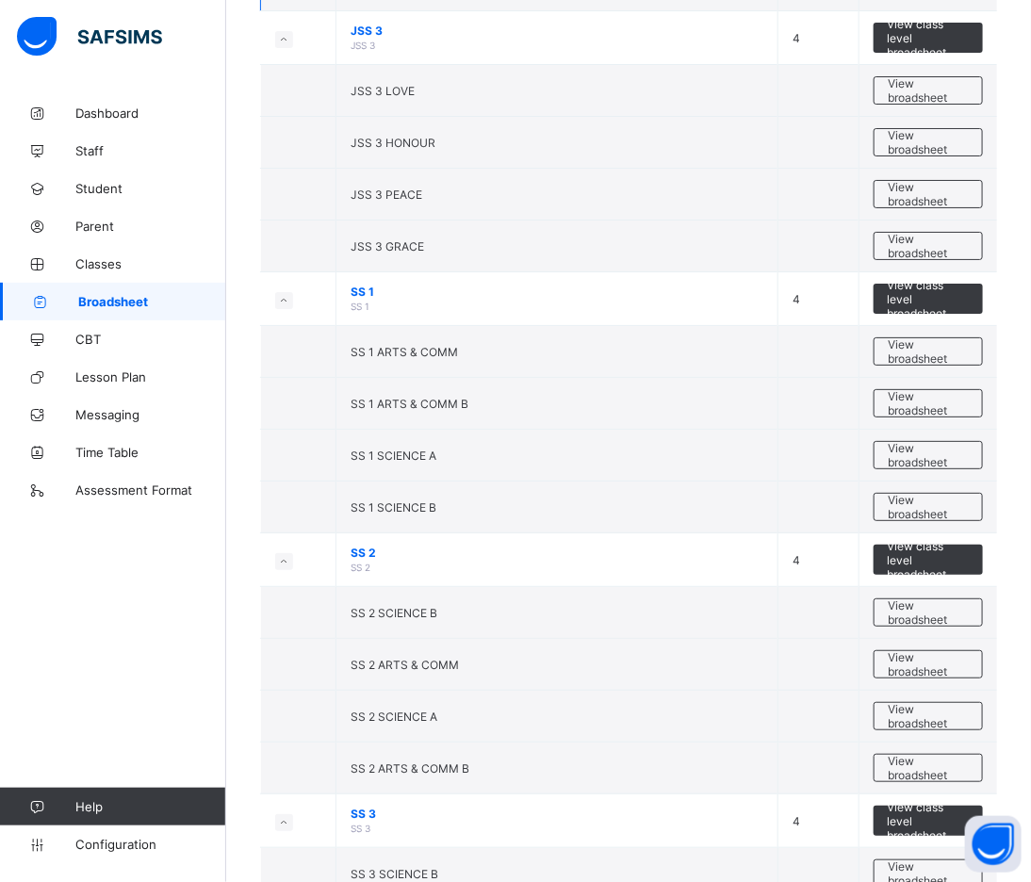
scroll to position [2489, 0]
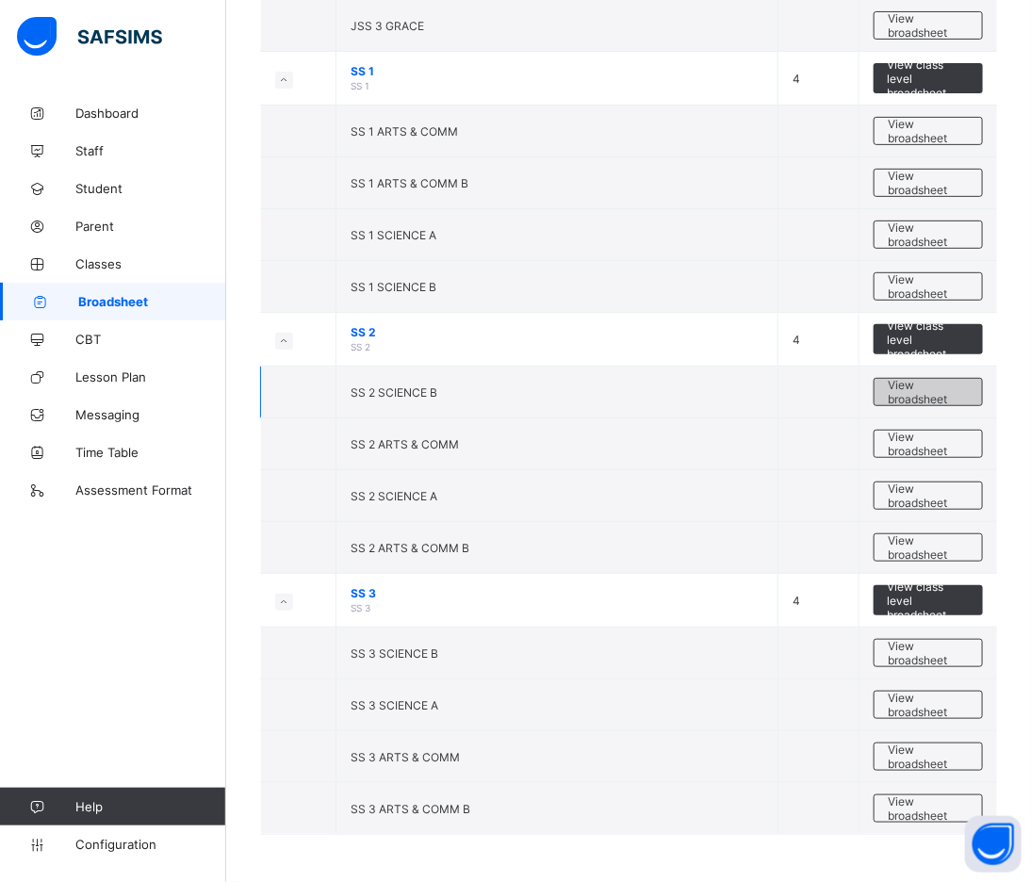
click at [918, 401] on span "View broadsheet" at bounding box center [928, 392] width 79 height 28
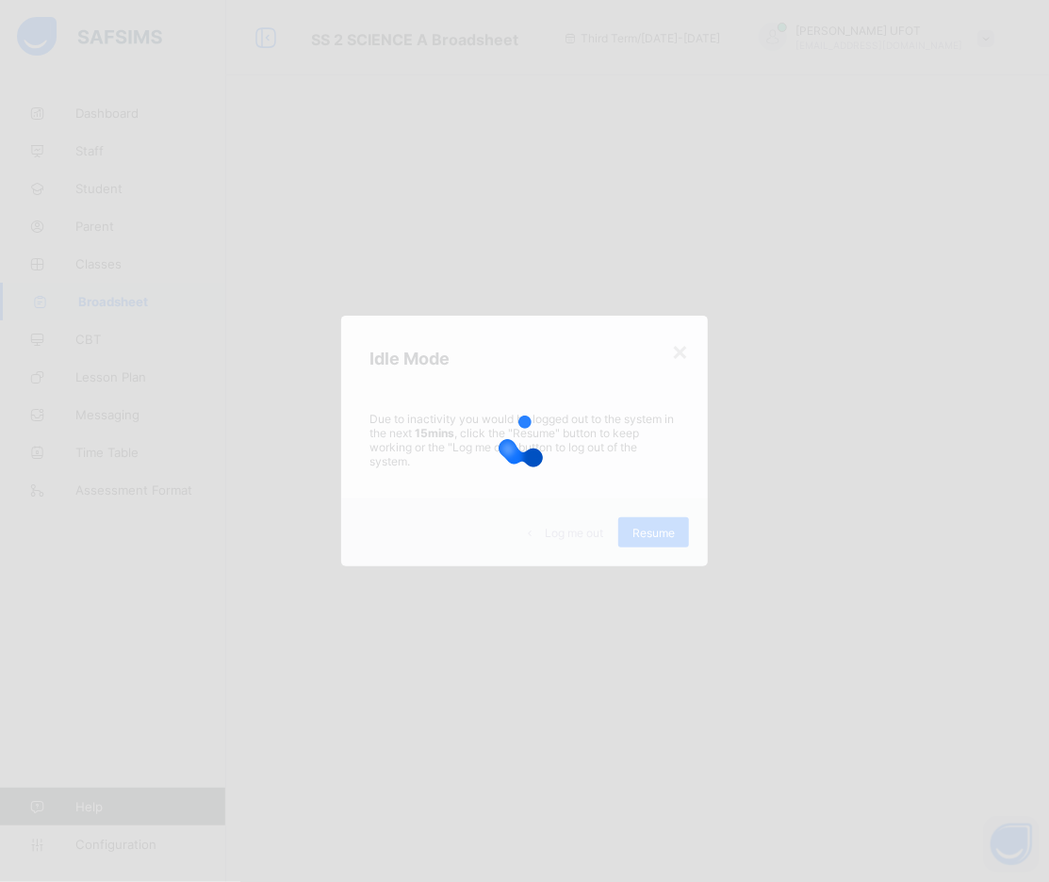
click at [654, 537] on div at bounding box center [524, 441] width 1049 height 882
drag, startPoint x: 653, startPoint y: 532, endPoint x: 317, endPoint y: 29, distance: 604.7
click at [634, 486] on div at bounding box center [524, 441] width 1049 height 882
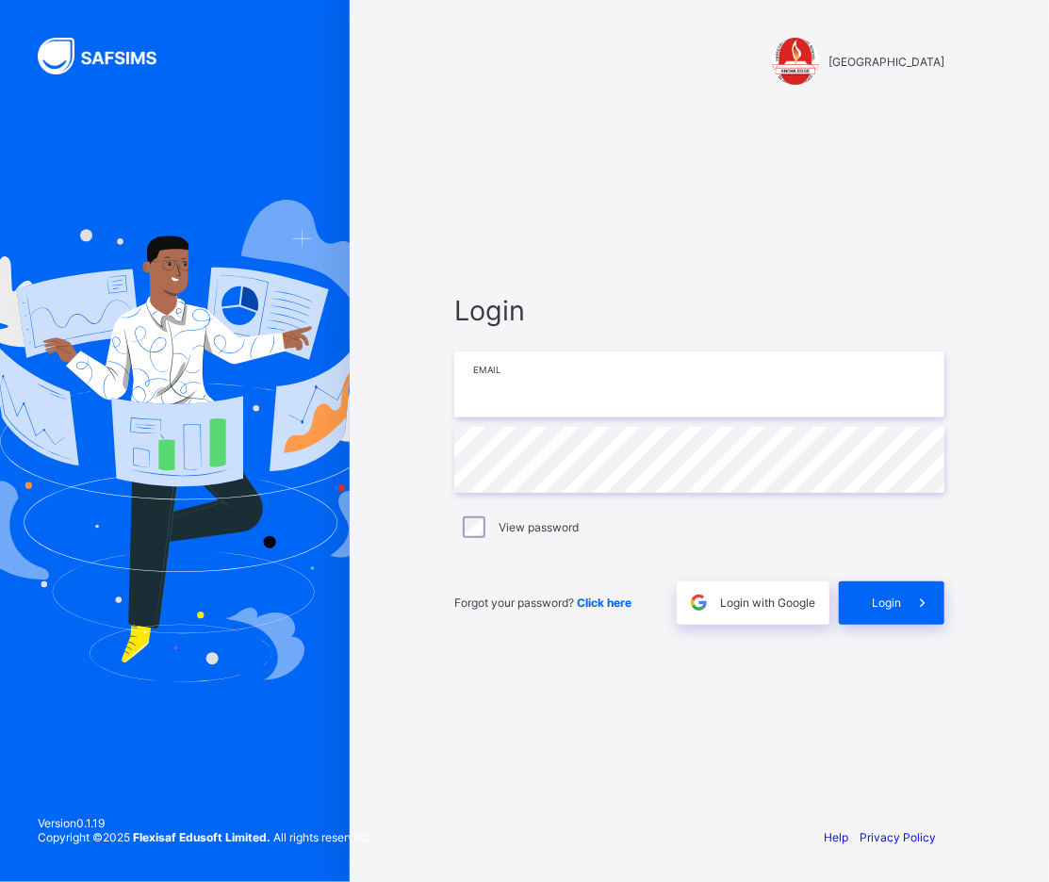
click at [632, 390] on input "email" at bounding box center [699, 385] width 490 height 66
type input "**********"
